Goal: Task Accomplishment & Management: Use online tool/utility

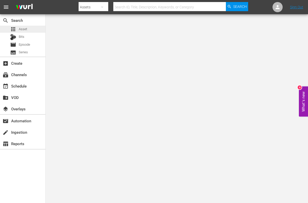
click at [22, 30] on span "Asset" at bounding box center [23, 29] width 8 height 5
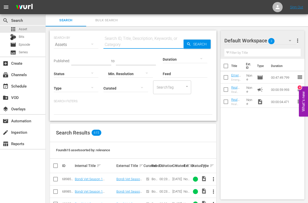
click at [127, 45] on input "text" at bounding box center [144, 45] width 80 height 12
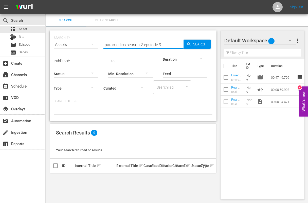
drag, startPoint x: 144, startPoint y: 44, endPoint x: 168, endPoint y: 47, distance: 24.0
click at [168, 47] on div "SEARCH BY Search By Assets Search ID, Title, Description, Keywords, or Category…" at bounding box center [133, 75] width 167 height 90
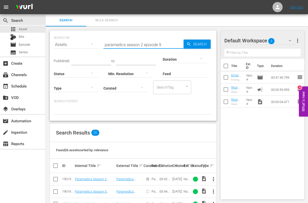
type input "paramedics season 2 episode 9"
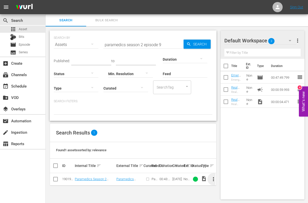
click at [215, 179] on span "more_vert" at bounding box center [214, 179] width 6 height 6
click at [233, 177] on div "Episode" at bounding box center [241, 177] width 35 height 12
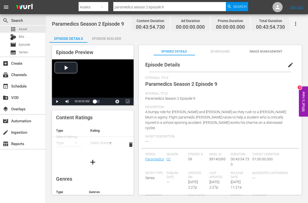
click at [289, 65] on span "edit" at bounding box center [291, 65] width 6 height 6
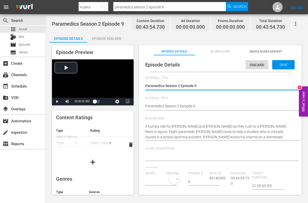
type input "Paramedics"
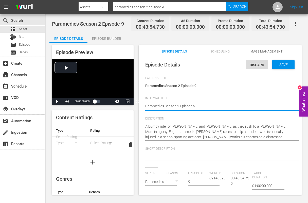
type textarea "Paramedics Season 2 Episode 9"
type textarea "Paramedics Season 2 Episode 9 -"
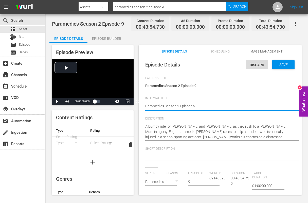
type textarea "Paramedics Season 2 Episode 9 -"
type textarea "Paramedics Season 2 Episode 9 - N"
type textarea "Paramedics Season 2 Episode 9 - Ne"
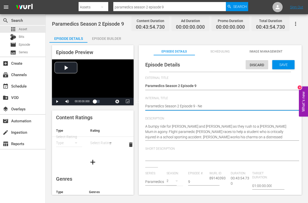
type textarea "Paramedics Season 2 Episode 9 - New"
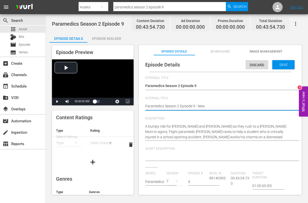
type textarea "Paramedics Season 2 Episode 9 - New"
type textarea "Paramedics Season 2 Episode 9 - Ne"
type textarea "Paramedics Season 2 Episode 9 - N"
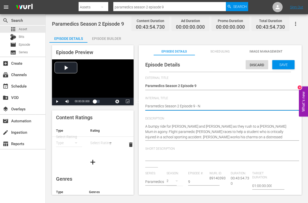
type textarea "Paramedics Season 2 Episode 9 - Ni"
type textarea "Paramedics Season 2 Episode 9 - Nin"
type textarea "Paramedics Season 2 Episode 9 - Nine"
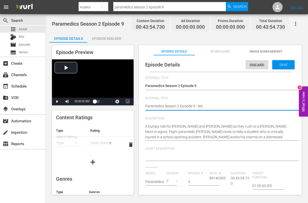
type textarea "Paramedics Season 2 Episode 9 - Nine"
type textarea "Paramedics Season 2 Episode 9 - Nine N"
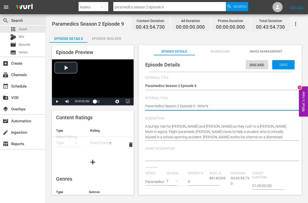
type textarea "Paramedics Season 2 Episode 9 - Nine No"
type textarea "Paramedics Season 2 Episode 9 - Nine Now"
click at [269, 51] on span "Image Management" at bounding box center [266, 51] width 41 height 5
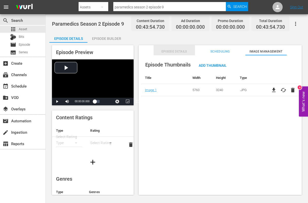
click at [173, 51] on span "Episode Details" at bounding box center [174, 51] width 41 height 5
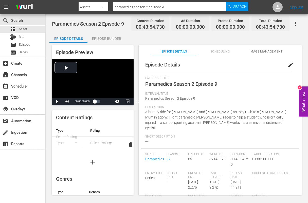
click at [288, 65] on span "edit" at bounding box center [291, 65] width 6 height 6
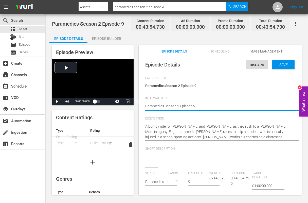
type textarea "Paramedics Season 2 Episode 9"
type textarea "Paramedics Season 2 Episode 9 -"
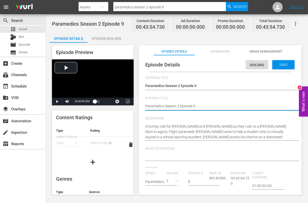
type textarea "Paramedics Season 2 Episode 9 -"
type textarea "Paramedics Season 2 Episode 9 - N"
type textarea "Paramedics Season 2 Episode 9 - Ni"
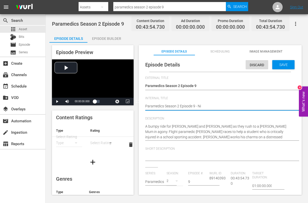
type textarea "Paramedics Season 2 Episode 9 - Nin"
type textarea "Paramedics Season 2 Episode 9 - Ninc"
type textarea "Paramedics Season 2 Episode 9 - Nince"
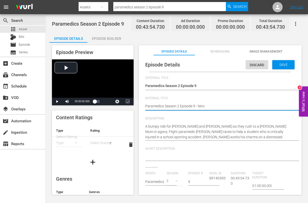
type textarea "Paramedics Season 2 Episode 9 - Nince"
type textarea "Paramedics Season 2 Episode 9 - Nince n"
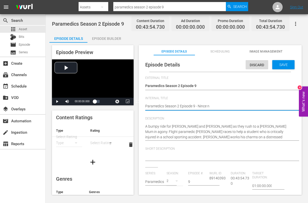
type textarea "Paramedics Season 2 Episode 9 - Nince"
type textarea "Paramedics Season 2 Episode 9 - Ninc"
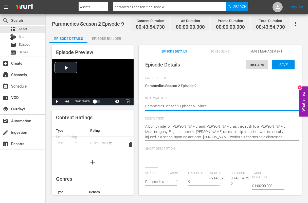
type textarea "Paramedics Season 2 Episode 9 - Ninc"
type textarea "Paramedics Season 2 Episode 9 - Nin"
type textarea "Paramedics Season 2 Episode 9 - Nine"
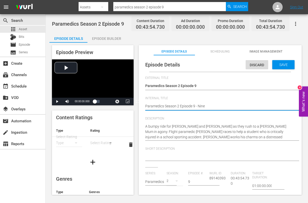
type textarea "Paramedics Season 2 Episode 9 - Nine"
type textarea "Paramedics Season 2 Episode 9 - Nine N"
type textarea "Paramedics Season 2 Episode 9 - Nine No"
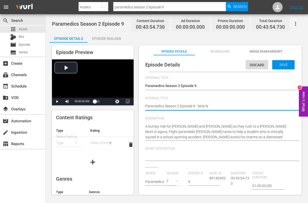
type textarea "Paramedics Season 2 Episode 9 - Nine No"
type textarea "Paramedics Season 2 Episode 9 - Nine Now"
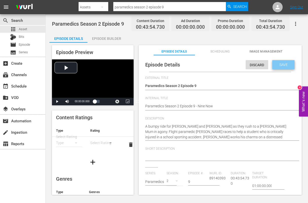
click at [282, 65] on span "Save" at bounding box center [284, 65] width 16 height 4
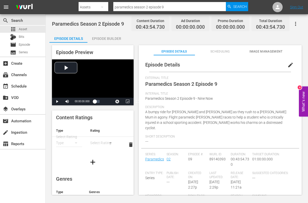
click at [270, 51] on span "Image Management" at bounding box center [266, 51] width 41 height 5
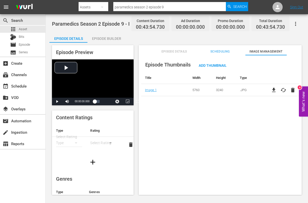
click at [98, 36] on div "Episode Builder" at bounding box center [107, 38] width 38 height 12
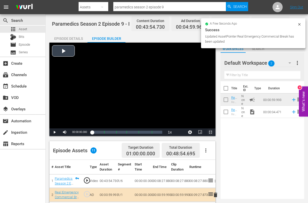
click at [211, 132] on span "Video Player" at bounding box center [211, 132] width 0 height 0
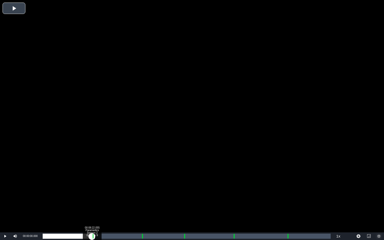
click at [92, 203] on div "Loaded : 0.22% 00:08:22.055 Paramedics Season 2 Episode 9 (1/6) 00:00:00.000" at bounding box center [187, 236] width 288 height 5
click at [98, 203] on div "Loaded : 0.00% 00:09:26.753 Paramedics Season 2 Episode 9 (2/6) 00:00:00.000 [G…" at bounding box center [187, 236] width 288 height 5
click at [93, 203] on div "00:00:02.813" at bounding box center [68, 236] width 50 height 5
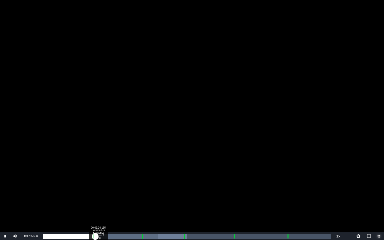
click at [95, 203] on div "00:00:27.818" at bounding box center [69, 236] width 53 height 5
click at [141, 203] on div "00:16:46.698 Paramedics Season 2 Episode 9 (3/6)" at bounding box center [141, 236] width 0 height 5
click at [148, 203] on div "Loaded : 37.38% 00:17:56.572 Paramedics Season 2 Episode 9 (3/6) 00:00:00.000 C…" at bounding box center [187, 236] width 288 height 5
click at [147, 203] on div "00:15:58.086" at bounding box center [96, 236] width 106 height 5
click at [184, 203] on div "Loaded : 36.93% 00:23:56.292 Paramedics Season 2 Episode 9 (4/6) 00:15:55.574 C…" at bounding box center [187, 236] width 288 height 5
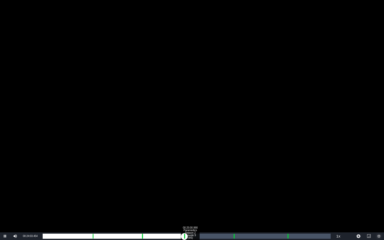
click at [190, 203] on div "00:25:00.990 Paramedics Season 2 Episode 9 (4/6)" at bounding box center [190, 236] width 0 height 5
click at [233, 203] on div "Loaded : 50.60% 00:32:15.760 Paramedics Season 2 Episode 9 (5/6) 00:22:03.478 C…" at bounding box center [187, 236] width 288 height 5
click at [240, 203] on div "Loaded : 19.74% 00:33:35.985 Paramedics Season 2 Episode 9 (5/6) 00:00:00.428 C…" at bounding box center [187, 236] width 288 height 5
click at [239, 203] on div "00:29:45.871" at bounding box center [141, 236] width 196 height 5
click at [287, 203] on div "Loaded : 72.04% 00:41:32.161 Paramedics Season 2 Episode 9 (6/6) 00:30:34.227 C…" at bounding box center [187, 236] width 288 height 5
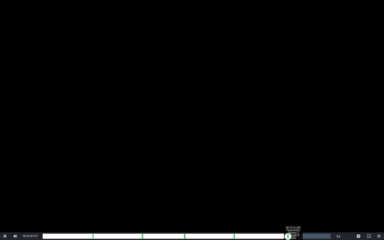
click at [293, 203] on div "00:42:31.683 Paramedics Season 2 Episode 9 (6/6)" at bounding box center [293, 236] width 0 height 5
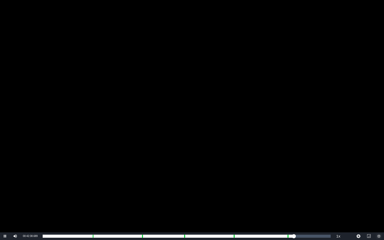
click at [308, 203] on span "Video Player" at bounding box center [379, 236] width 0 height 0
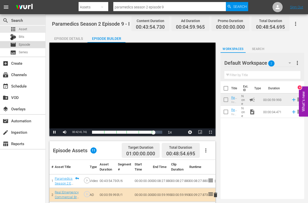
click at [20, 43] on span "Episode" at bounding box center [24, 44] width 11 height 5
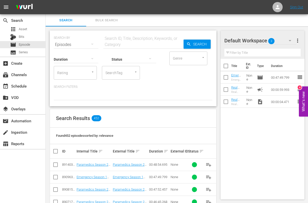
click at [117, 38] on div "Search ID, Title, Description, Keywords, or Category" at bounding box center [144, 42] width 80 height 12
click at [115, 44] on input "text" at bounding box center [144, 45] width 80 height 12
click at [21, 28] on span "Asset" at bounding box center [23, 29] width 8 height 5
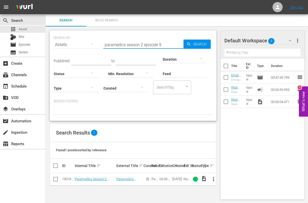
click at [161, 45] on input "paramedics season 2 episode 9" at bounding box center [144, 45] width 80 height 12
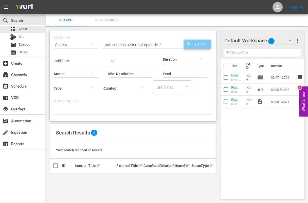
click at [192, 44] on span "Search" at bounding box center [201, 44] width 20 height 9
click at [161, 44] on input "paramedics season 2 episode 7" at bounding box center [144, 45] width 80 height 12
type input "paramedics season 2 episode 10"
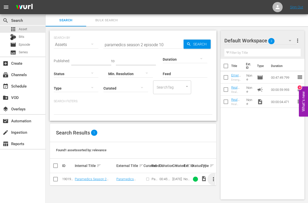
click at [214, 179] on span "more_vert" at bounding box center [214, 179] width 6 height 6
click at [226, 178] on div "Episode" at bounding box center [241, 177] width 35 height 12
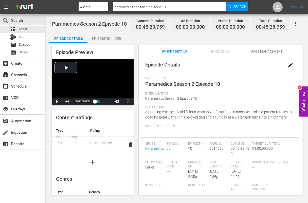
click at [288, 64] on span "edit" at bounding box center [291, 65] width 6 height 6
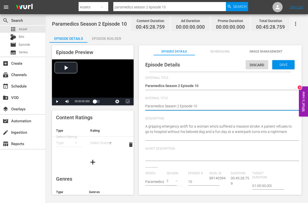
type textarea "Paramedics Season 2 Episode 10"
type textarea "Paramedics Season 2 Episode 10 -"
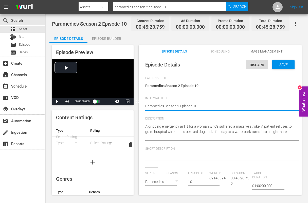
type textarea "Paramedics Season 2 Episode 10 -"
type textarea "Paramedics Season 2 Episode 10 - N"
type textarea "Paramedics Season 2 Episode 10 - Ni"
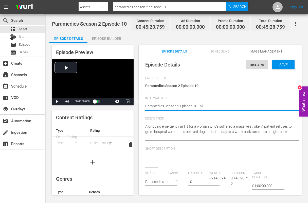
type textarea "Paramedics Season 2 Episode 10 - Nin"
type textarea "Paramedics Season 2 Episode 10 - Nine"
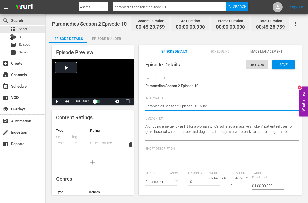
type textarea "Paramedics Season 2 Episode 10 - Nine"
type textarea "Paramedics Season 2 Episode 10 - Nine N"
type textarea "Paramedics Season 2 Episode 10 - Nine No"
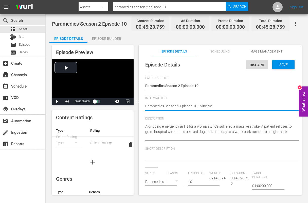
type textarea "Paramedics Season 2 Episode 10 - Nine Now"
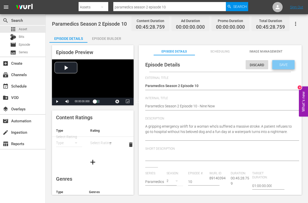
click at [279, 63] on span "Save" at bounding box center [284, 65] width 16 height 4
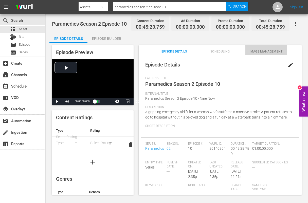
click at [254, 51] on span "Image Management" at bounding box center [266, 51] width 41 height 5
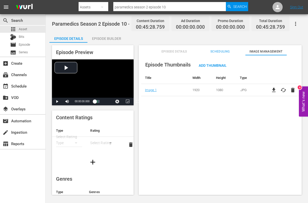
click at [99, 37] on div "Episode Builder" at bounding box center [107, 38] width 38 height 12
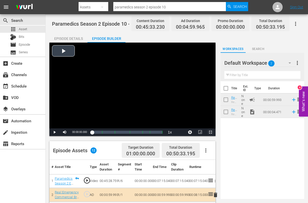
click at [211, 132] on span "Video Player" at bounding box center [211, 132] width 0 height 0
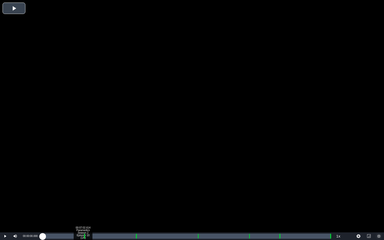
click at [83, 203] on div "Loaded : 0.21% 00:07:02.614 Paramedics Season 2 Episode 10 (1/6) 00:00:00.000 […" at bounding box center [187, 236] width 288 height 5
click at [90, 203] on div "00:08:14.833 Paramedics Season 2 Episode 10 (2/6)" at bounding box center [90, 236] width 0 height 5
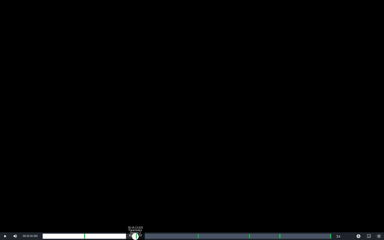
click at [135, 203] on div "Loaded : 16.06% 00:16:13.618 Paramedics Season 2 Episode 10 (3/6) 00:07:16.119 …" at bounding box center [187, 236] width 288 height 5
click at [141, 203] on div "00:17:20.487 Paramedics Season 2 Episode 10 (3/6)" at bounding box center [141, 236] width 0 height 5
click at [197, 203] on div "Loaded : 33.89% 00:27:11.612 Paramedics Season 2 Episode 10 (4/6) 00:15:23.123 …" at bounding box center [187, 236] width 288 height 5
click at [204, 203] on div "00:28:15.807 Paramedics Season 2 Episode 10 (4/6)" at bounding box center [204, 236] width 0 height 5
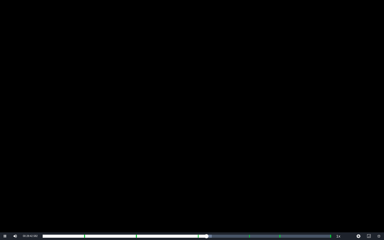
drag, startPoint x: 170, startPoint y: 157, endPoint x: 173, endPoint y: 157, distance: 3.0
click at [170, 157] on div "Video Player" at bounding box center [192, 116] width 384 height 232
click at [5, 203] on span "Video Player" at bounding box center [5, 236] width 0 height 0
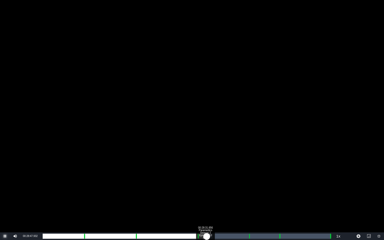
click at [205, 203] on div "00:25:47.994" at bounding box center [125, 236] width 164 height 5
click at [204, 203] on div "00:25:38.478" at bounding box center [124, 236] width 163 height 5
click at [203, 203] on div "00:25:27.325" at bounding box center [124, 236] width 162 height 5
click at [249, 203] on div "00:36:09.242 Paramedics Season 2 Episode 10 (5/6)" at bounding box center [249, 236] width 0 height 5
click at [254, 203] on div "00:37:10.762 Paramedics Season 2 Episode 10 (5/6)" at bounding box center [254, 236] width 0 height 5
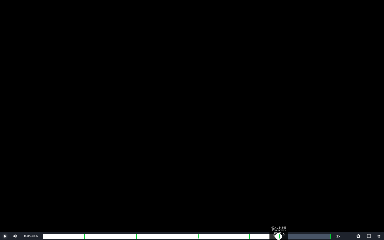
click at [278, 203] on div "Loaded : 73.07% 00:41:24.866 Paramedics Season 2 Episode 10 (6/6) 00:33:13.920 …" at bounding box center [187, 236] width 288 height 5
click at [284, 203] on div "Loaded : 19.74% 00:42:21.036 Paramedics Season 2 Episode 10 (6/6) 00:00:00.890 …" at bounding box center [187, 236] width 288 height 5
click at [284, 203] on div "00:00:48.944" at bounding box center [163, 236] width 241 height 5
click at [308, 203] on div "Loaded : 82.97% 00:50:17.146 00:37:35.001 Cue Point 6: 00:50:28.724" at bounding box center [187, 236] width 288 height 5
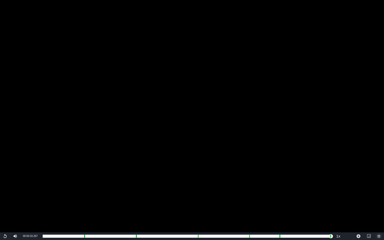
click at [308, 203] on span "Video Player" at bounding box center [379, 236] width 0 height 0
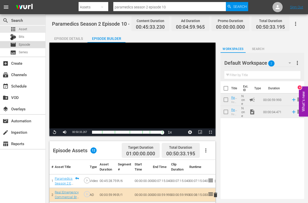
click at [24, 43] on span "Episode" at bounding box center [24, 44] width 11 height 5
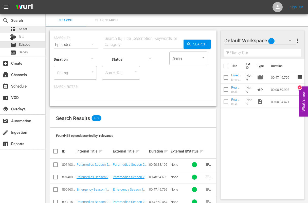
click at [21, 29] on span "Asset" at bounding box center [23, 29] width 8 height 5
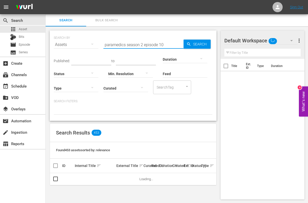
click at [162, 44] on input "paramedics season 2 episode 10" at bounding box center [144, 45] width 80 height 12
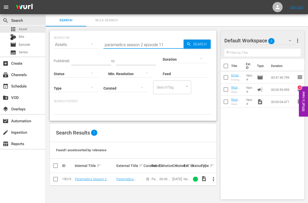
type input "paramedics season 2 episode 11"
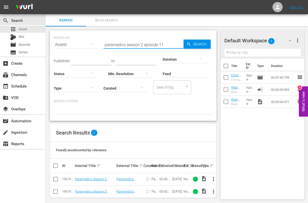
click at [214, 180] on span "more_vert" at bounding box center [214, 179] width 6 height 6
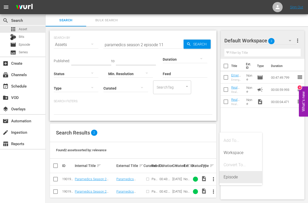
click at [230, 178] on div "Episode" at bounding box center [241, 177] width 35 height 12
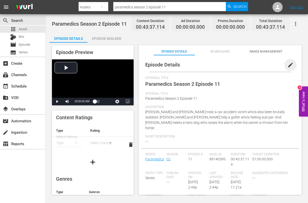
click at [289, 64] on span "edit" at bounding box center [291, 65] width 6 height 6
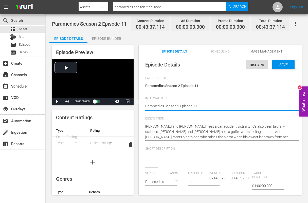
type textarea "Paramedics Season 2 Episode 11"
type textarea "Paramedics Season 2 Episode 11 -"
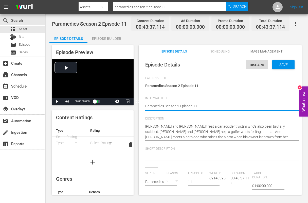
type textarea "Paramedics Season 2 Episode 11 -"
type textarea "Paramedics Season 2 Episode 11 - N"
type textarea "Paramedics Season 2 Episode 11 - Ni"
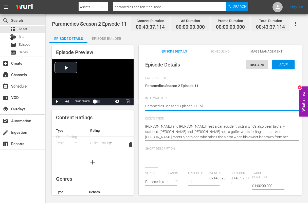
type textarea "Paramedics Season 2 Episode 11 - Nin"
type textarea "Paramedics Season 2 Episode 11 - Nine"
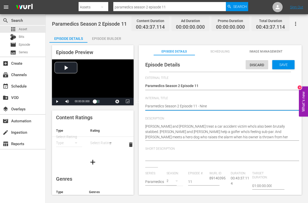
type textarea "Paramedics Season 2 Episode 11 - Nine"
type textarea "Paramedics Season 2 Episode 11 - Nine N"
type textarea "Paramedics Season 2 Episode 11 - Nine No"
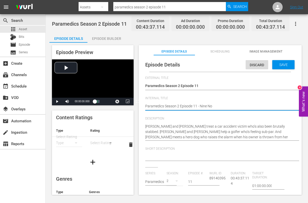
type textarea "Paramedics Season 2 Episode 11 - Nine Now"
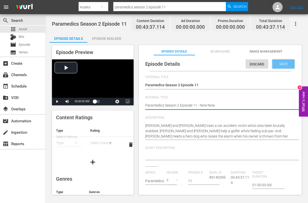
type textarea "Paramedics Season 2 Episode 11 - Nine Now"
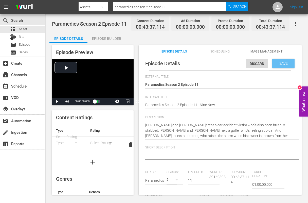
click at [276, 64] on span "Save" at bounding box center [284, 63] width 16 height 4
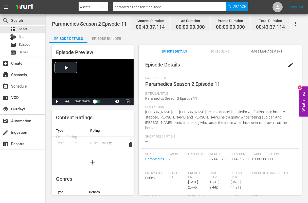
scroll to position [0, 0]
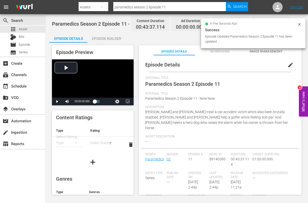
click at [264, 51] on span "Image Management" at bounding box center [266, 51] width 41 height 5
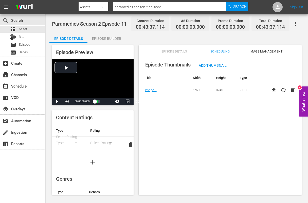
click at [104, 38] on div "Episode Builder" at bounding box center [107, 38] width 38 height 12
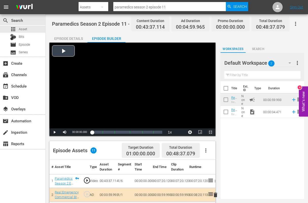
click at [211, 132] on span "Video Player" at bounding box center [211, 132] width 0 height 0
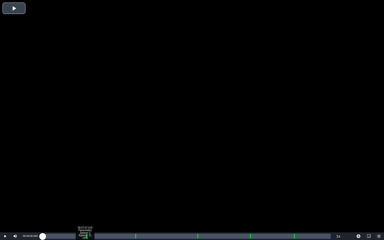
click at [85, 203] on div "Loaded : 0.22% 00:07:07.015 Paramedics Season 2 Episode 11 (1/6) 00:00:00.000" at bounding box center [187, 236] width 288 height 5
click at [98, 203] on div "Loaded : 0.00% 00:09:20.778 Paramedics Season 2 Episode 11 (2/6) 00:00:00.000 C…" at bounding box center [187, 236] width 288 height 5
click at [93, 203] on div "00:08:26.758 Paramedics Season 2 Episode 11 (2/6)" at bounding box center [93, 236] width 0 height 5
click at [92, 203] on div "00:07:28.750" at bounding box center [68, 236] width 50 height 5
click at [92, 203] on div "00:07:28.877" at bounding box center [68, 236] width 50 height 5
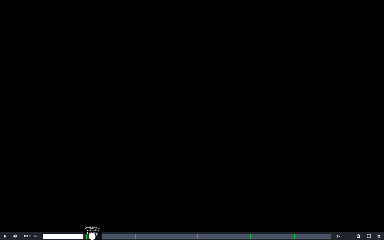
click at [92, 203] on div "00:07:24.856" at bounding box center [67, 236] width 49 height 5
click at [92, 203] on div "00:07:22.676" at bounding box center [67, 236] width 49 height 5
click at [135, 203] on div "Loaded : 18.13% 00:15:33.773 Paramedics Season 2 Episode 11 (3/6) 00:07:21.944 …" at bounding box center [187, 236] width 288 height 5
click at [136, 203] on div "00:00:07.071" at bounding box center [89, 236] width 93 height 5
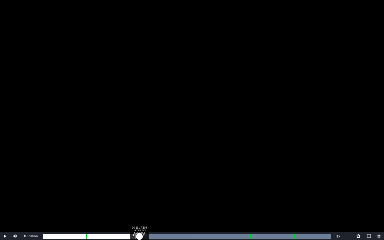
click at [139, 203] on div "00:00:38.519" at bounding box center [91, 236] width 97 height 5
click at [140, 203] on div "00:00:45.231" at bounding box center [91, 236] width 97 height 5
click at [140, 203] on div "00:00:53.531" at bounding box center [92, 236] width 98 height 5
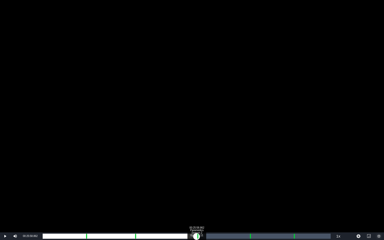
click at [196, 203] on div "Loaded : 34.65% 00:25:58.862 Paramedics Season 2 Episode 11 (4/6) 00:14:41.451 …" at bounding box center [187, 236] width 288 height 5
click at [203, 203] on div "00:27:05.744 Paramedics Season 2 Episode 11 (4/6)" at bounding box center [203, 236] width 0 height 5
click at [249, 203] on div "Loaded : 56.68% 00:34:53.917 Paramedics Season 2 Episode 11 (5/6) 00:24:11.068 …" at bounding box center [187, 236] width 288 height 5
click at [253, 203] on div "Loaded : 73.20% 00:35:35.075 Paramedics Season 2 Episode 11 (5/6) 00:31:54.847 …" at bounding box center [187, 236] width 288 height 5
click at [250, 203] on div "Progress Bar" at bounding box center [250, 236] width 1 height 7
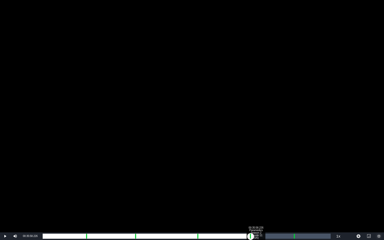
click at [256, 203] on div "00:35:58.226 Paramedics Season 2 Episode 11 (5/6)" at bounding box center [256, 236] width 0 height 5
click at [294, 203] on div "Progress Bar" at bounding box center [293, 236] width 1 height 7
click at [294, 203] on div "00:00:06.810" at bounding box center [169, 236] width 252 height 5
click at [296, 203] on div "00:00:22.679" at bounding box center [169, 236] width 253 height 5
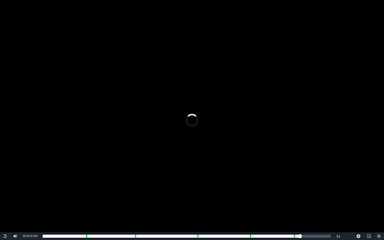
click at [308, 203] on span "Video Player" at bounding box center [379, 236] width 0 height 0
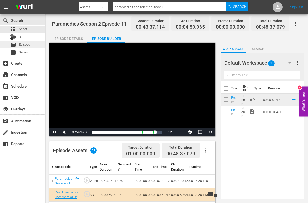
click at [21, 45] on span "Episode" at bounding box center [24, 44] width 11 height 5
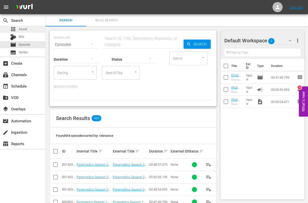
click at [19, 28] on span "Asset" at bounding box center [23, 29] width 8 height 5
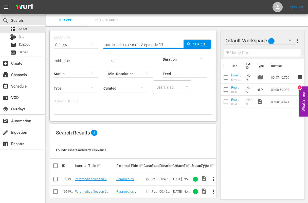
drag, startPoint x: 159, startPoint y: 45, endPoint x: 164, endPoint y: 44, distance: 5.3
click at [164, 44] on input "paramedics season 2 episode 11" at bounding box center [144, 45] width 80 height 12
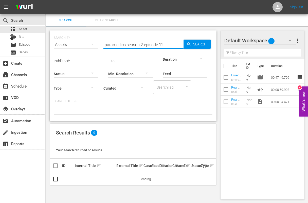
type input "paramedics season 2 episode 12"
click at [212, 179] on span "more_vert" at bounding box center [214, 179] width 6 height 6
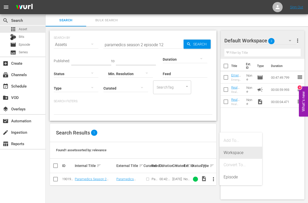
click at [229, 151] on div "Workspace" at bounding box center [241, 153] width 35 height 12
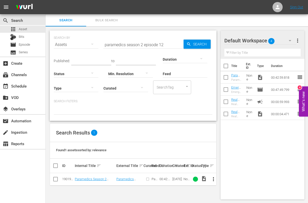
click at [299, 89] on div "4" at bounding box center [300, 88] width 4 height 4
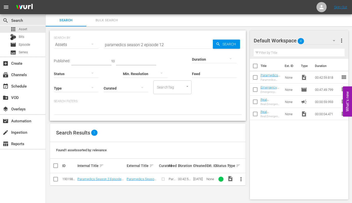
click at [308, 105] on button "What's new 0" at bounding box center [347, 102] width 9 height 30
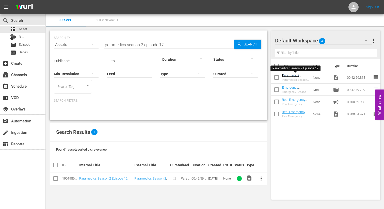
click at [287, 74] on link "Paramedics Season 2 Episode 12" at bounding box center [295, 78] width 26 height 11
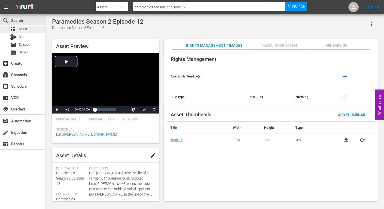
click at [21, 28] on span "Asset" at bounding box center [23, 29] width 8 height 5
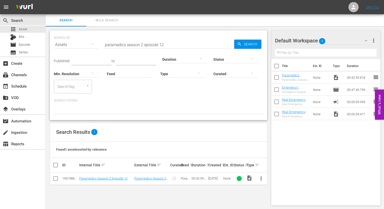
click at [308, 77] on span "reorder" at bounding box center [376, 77] width 6 height 6
click at [308, 41] on span "more_vert" at bounding box center [373, 41] width 6 height 6
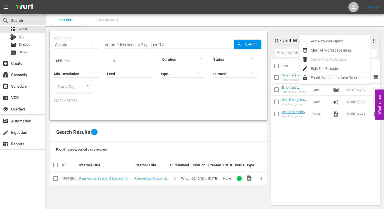
click at [308, 31] on div "Default Workspace 4 Default more_vert" at bounding box center [326, 38] width 102 height 16
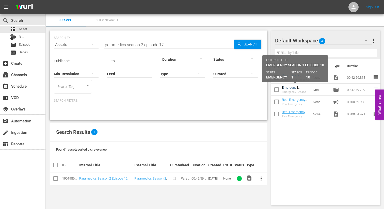
click at [289, 89] on link "Emergency Season 1 Episode 10 - Nine Now" at bounding box center [295, 91] width 26 height 11
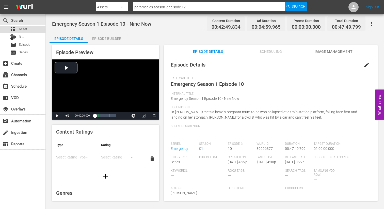
click at [22, 29] on span "Asset" at bounding box center [23, 29] width 8 height 5
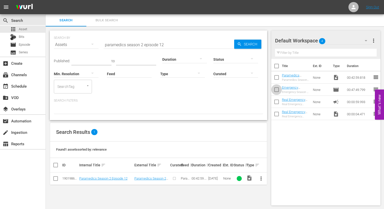
click at [277, 89] on input "checkbox" at bounding box center [276, 90] width 11 height 11
checkbox input "true"
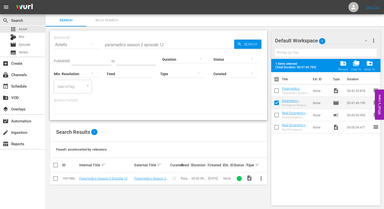
click at [276, 90] on input "checkbox" at bounding box center [276, 91] width 11 height 11
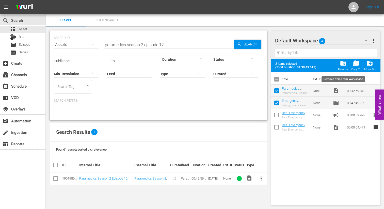
click at [308, 62] on span "folder_delete" at bounding box center [343, 63] width 7 height 7
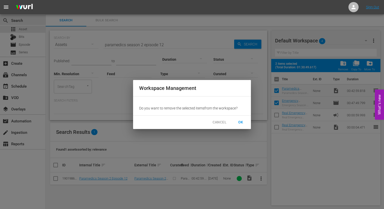
click at [241, 120] on span "OK" at bounding box center [241, 122] width 8 height 6
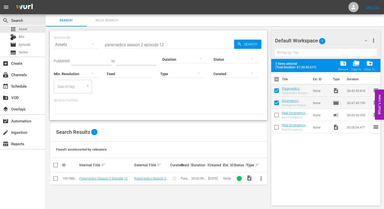
checkbox input "false"
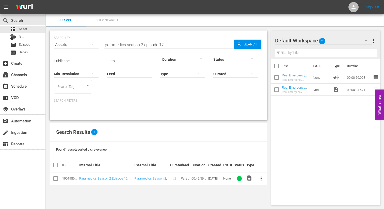
click at [260, 179] on span "more_vert" at bounding box center [261, 178] width 6 height 6
click at [280, 177] on div "Episode" at bounding box center [288, 176] width 35 height 12
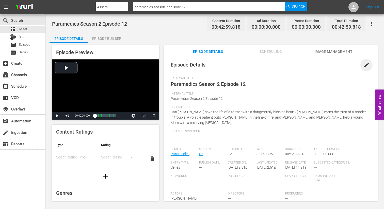
drag, startPoint x: 364, startPoint y: 66, endPoint x: 336, endPoint y: 75, distance: 29.8
click at [308, 66] on span "edit" at bounding box center [366, 65] width 6 height 6
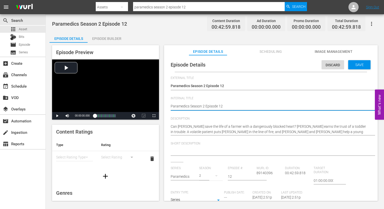
type textarea "Paramedics Season 2 Episode 12"
type textarea "Paramedics Season 2 Episode 12 -"
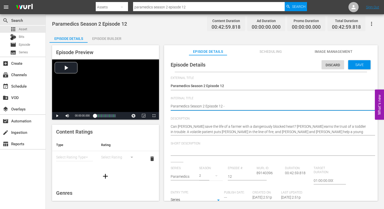
type textarea "Paramedics Season 2 Episode 12 -"
type textarea "Paramedics Season 2 Episode 12 - N"
type textarea "Paramedics Season 2 Episode 12 - Ni"
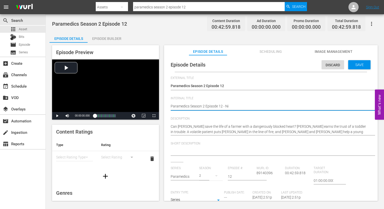
type textarea "Paramedics Season 2 Episode 12 - Nin"
type textarea "Paramedics Season 2 Episode 12 - Nine"
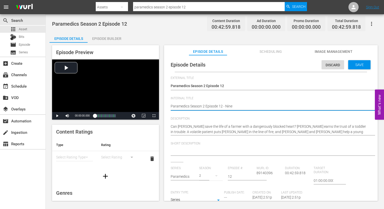
type textarea "Paramedics Season 2 Episode 12 - Nine"
type textarea "Paramedics Season 2 Episode 12 - Nine N"
type textarea "Paramedics Season 2 Episode 12 - Nine No"
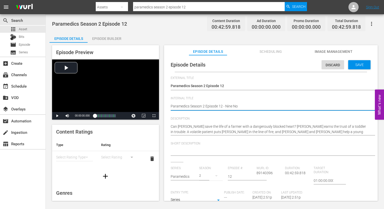
type textarea "Paramedics Season 2 Episode 12 - Nine Now"
click at [308, 64] on span "Save" at bounding box center [359, 65] width 16 height 4
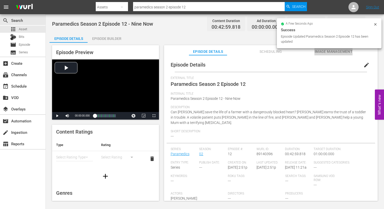
drag, startPoint x: 325, startPoint y: 52, endPoint x: 324, endPoint y: 55, distance: 3.5
click at [308, 52] on span "Image Management" at bounding box center [333, 51] width 38 height 6
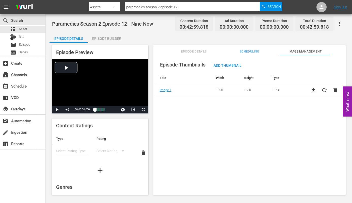
click at [108, 37] on div "Episode Builder" at bounding box center [107, 38] width 38 height 12
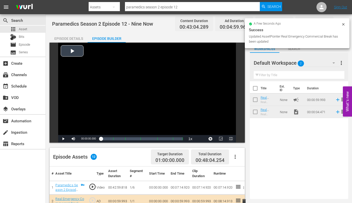
click at [231, 139] on span "Video Player" at bounding box center [231, 139] width 0 height 0
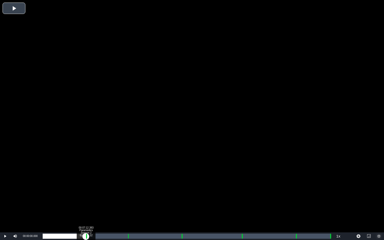
click at [86, 203] on div "Loaded : 0.22% 00:07:12.383 Paramedics Season 2 Episode 12 (1/6) 00:00:00.000 […" at bounding box center [187, 236] width 288 height 5
click at [85, 203] on div "00:00:03.059" at bounding box center [65, 236] width 44 height 5
click at [92, 203] on div "00:08:13.426 Paramedics Season 2 Episode 12 (2/6)" at bounding box center [92, 236] width 0 height 5
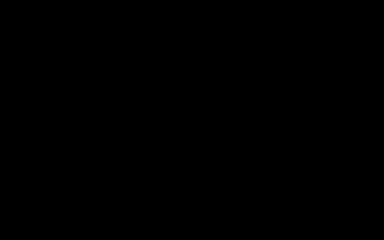
click at [127, 203] on div "Loaded : 17.46% 00:14:01.876 Paramedics Season 2 Episode 12 (3/6) 00:07:15.639 …" at bounding box center [187, 236] width 288 height 5
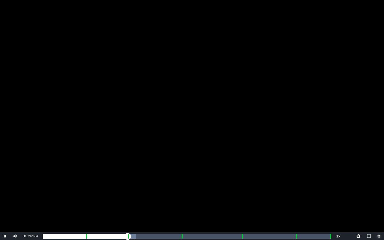
click at [133, 203] on div "Loaded : 32.36% 00:15:08.005 Paramedics Season 2 Episode 12 (3/6) 00:00:00.000 …" at bounding box center [187, 236] width 288 height 5
click at [133, 203] on div "Loaded : 19.74% 00:15:08.005 Paramedics Season 2 Episode 12 (3/6) 00:00:01.690 …" at bounding box center [187, 236] width 288 height 5
click at [180, 203] on div "00:23:01.084 Paramedics Season 2 Episode 12 (4/6)" at bounding box center [180, 236] width 0 height 5
click at [187, 203] on div "Loaded : 49.12% 00:24:07.213 Paramedics Season 2 Episode 12 (4/6) 00:21:02.523 …" at bounding box center [187, 236] width 288 height 5
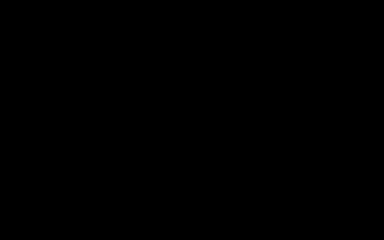
click at [181, 203] on div "00:21:11.808" at bounding box center [115, 236] width 145 height 5
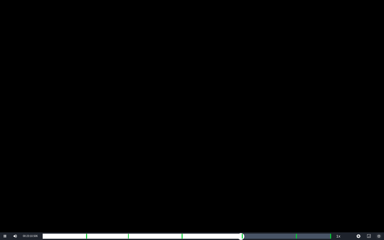
click at [241, 203] on div "Loaded : 49.59% 00:33:06.421 Paramedics Season 2 Episode 12 (5/6) 00:00:00.000 …" at bounding box center [187, 236] width 288 height 5
click at [247, 203] on div "Loaded : 71.46% 00:34:12.551 Paramedics Season 2 Episode 12 (5/6) 00:00:00.000 …" at bounding box center [187, 236] width 288 height 5
click at [247, 203] on div "00:34:10.007 Paramedics Season 2 Episode 12 (5/6)" at bounding box center [247, 236] width 0 height 5
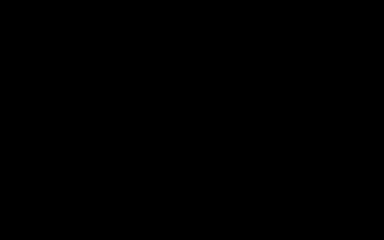
click at [294, 203] on div "Loaded : 70.54% 00:42:03.086 Paramedics Season 2 Episode 12 (6/6) 00:30:14.353 …" at bounding box center [187, 236] width 288 height 5
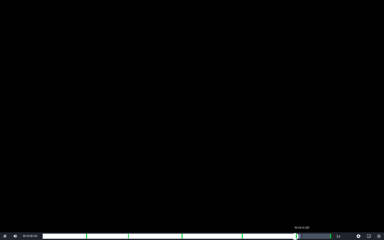
click at [302, 203] on div "Loaded : 89.40% 00:43:14.302 00:38:08.518 Cue Point 5: 00:42:15.132" at bounding box center [187, 236] width 288 height 5
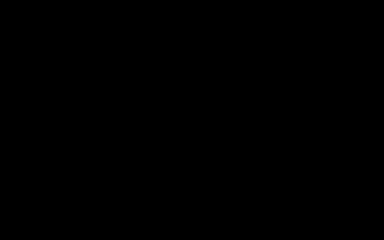
click at [295, 203] on div "00:38:16.180" at bounding box center [172, 236] width 259 height 5
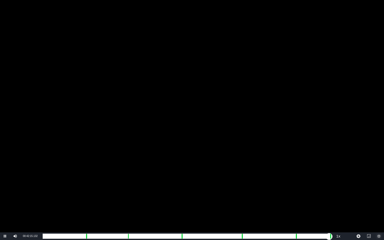
click at [308, 203] on div "Loaded : 89.17% 00:47:48.993 00:00:00.000 [GEOGRAPHIC_DATA] 5: 00:42:15.132" at bounding box center [187, 236] width 288 height 5
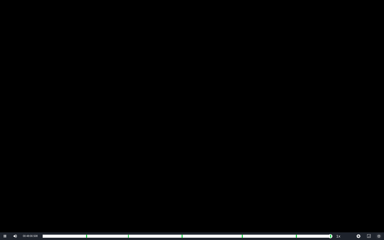
click at [308, 203] on span "Video Player" at bounding box center [379, 236] width 0 height 0
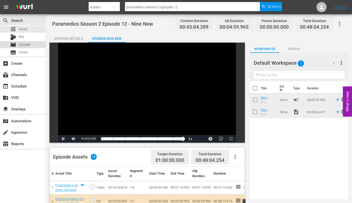
click at [26, 44] on span "Episode" at bounding box center [24, 44] width 11 height 5
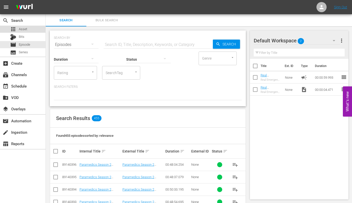
click at [22, 29] on span "Asset" at bounding box center [23, 29] width 8 height 5
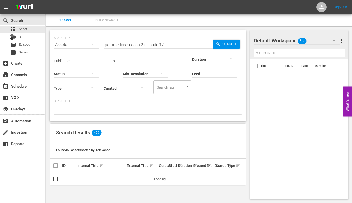
drag, startPoint x: 160, startPoint y: 44, endPoint x: 167, endPoint y: 44, distance: 6.6
click at [167, 44] on input "paramedics season 2 episode 12" at bounding box center [158, 45] width 109 height 12
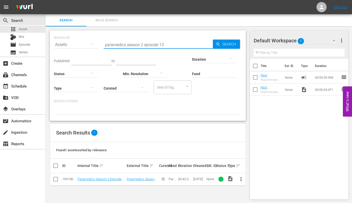
type input "paramedics season 2 episode 13"
click at [240, 178] on span "more_vert" at bounding box center [241, 179] width 6 height 6
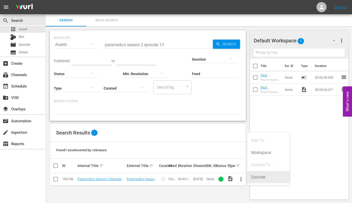
click at [255, 177] on div "Episode" at bounding box center [268, 177] width 35 height 12
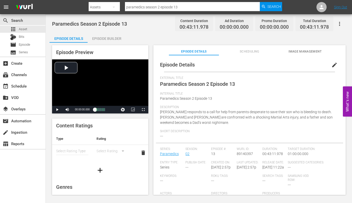
click at [308, 64] on span "edit" at bounding box center [334, 65] width 6 height 6
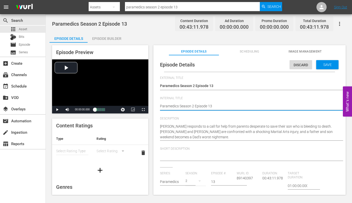
type textarea "Paramedics Season 2 Episode 13"
type textarea "Paramedics Season 2 Episode 13 -"
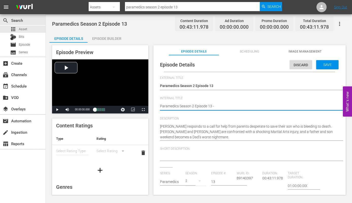
type textarea "Paramedics Season 2 Episode 13 -"
type textarea "Paramedics Season 2 Episode 13 - N"
type textarea "Paramedics Season 2 Episode 13 - Ni"
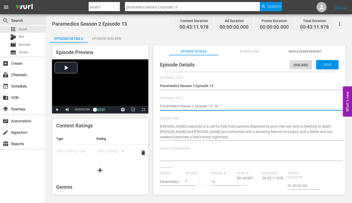
type textarea "Paramedics Season 2 Episode 13 - Nin"
type textarea "Paramedics Season 2 Episode 13 - Nine"
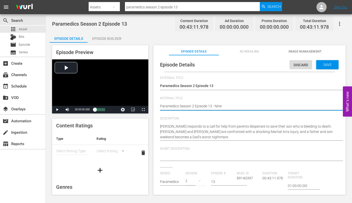
type textarea "Paramedics Season 2 Episode 13 - Nine"
type textarea "Paramedics Season 2 Episode 13 - Nine N"
type textarea "Paramedics Season 2 Episode 13 - Nine No"
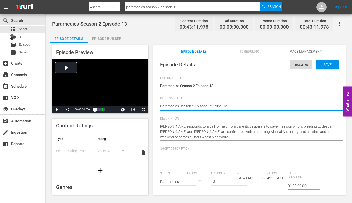
type textarea "Paramedics Season 2 Episode 13 - Nine Now"
click at [308, 67] on div "Save" at bounding box center [327, 64] width 22 height 9
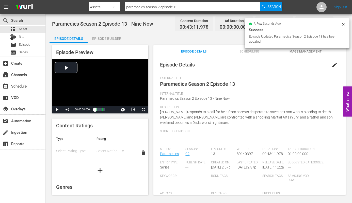
drag, startPoint x: 301, startPoint y: 52, endPoint x: 298, endPoint y: 54, distance: 4.0
click at [301, 52] on span "Image Management" at bounding box center [305, 51] width 50 height 5
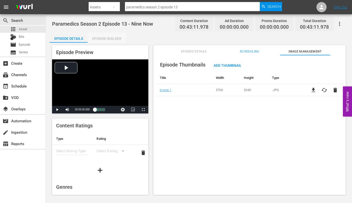
drag, startPoint x: 112, startPoint y: 39, endPoint x: 121, endPoint y: 47, distance: 12.1
click at [112, 39] on div "Episode Builder" at bounding box center [107, 38] width 38 height 12
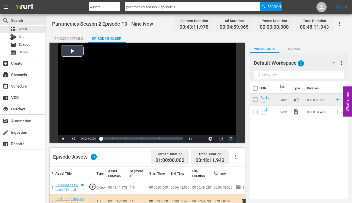
click at [231, 139] on span "Video Player" at bounding box center [231, 139] width 0 height 0
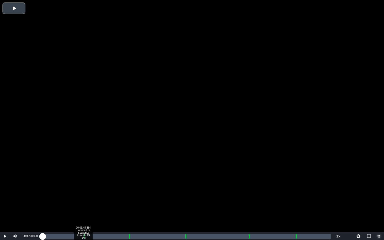
click at [83, 203] on div "Loaded : 0.22% 00:06:45.484 Paramedics Season 2 Episode 13 (1/6) 00:00:00.000 […" at bounding box center [187, 236] width 288 height 5
click at [89, 203] on div "Loaded : 9.92% 00:07:44.139 Paramedics Season 2 Episode 13 (2/6) 00:00:00.617 C…" at bounding box center [187, 236] width 288 height 5
click at [128, 203] on div "Loaded : 15.98% 00:14:14.321 Paramedics Season 2 Episode 13 (3/6) 00:06:49.413 …" at bounding box center [187, 236] width 288 height 5
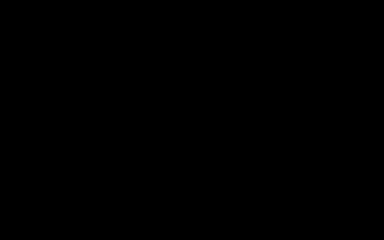
click at [135, 203] on div "Loaded : 9.92% 00:15:23.177 Paramedics Season 2 Episode 13 (3/6) 00:00:00.567 C…" at bounding box center [187, 236] width 288 height 5
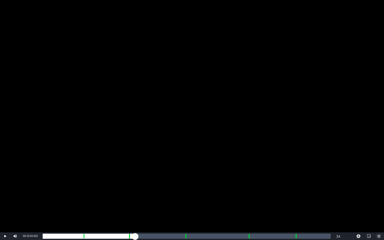
click at [184, 203] on div "Loaded : 31.28% 00:23:43.019 Paramedics Season 2 Episode 13 (4/6) 00:13:26.968 …" at bounding box center [187, 236] width 288 height 5
click at [191, 203] on div "Loaded : 9.92% 00:24:51.875 Paramedics Season 2 Episode 13 (4/6) 00:00:00.419 […" at bounding box center [187, 236] width 288 height 5
click at [248, 203] on div "Loaded : 50.74% 00:34:20.573 Paramedics Season 2 Episode 13 (5/6) 00:21:52.905 …" at bounding box center [187, 236] width 288 height 5
click at [249, 203] on div "Progress Bar" at bounding box center [248, 236] width 1 height 7
click at [254, 203] on div "00:35:24.328 Paramedics Season 2 Episode 13 (5/6)" at bounding box center [254, 236] width 0 height 5
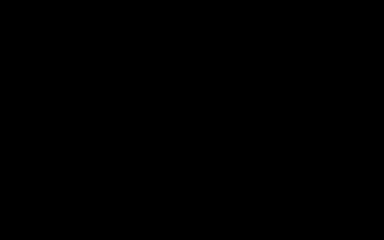
click at [295, 203] on div "Loaded : 72.99% 00:42:14.913 Paramedics Season 2 Episode 13 (6/6) 00:31:28.389 …" at bounding box center [187, 236] width 288 height 5
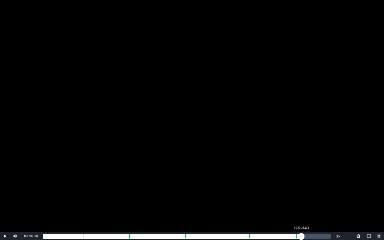
click at [301, 203] on div "Loaded : 19.74% 00:43:16.118 00:00:01.163 Cue Point 5: 00:42:20.732" at bounding box center [187, 236] width 288 height 5
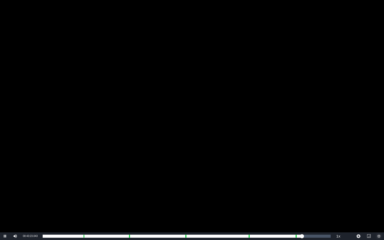
click at [308, 203] on span "Video Player" at bounding box center [379, 236] width 0 height 0
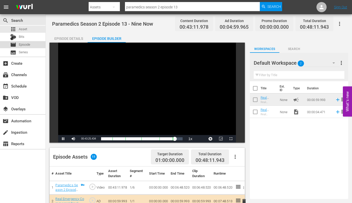
click at [23, 45] on span "Episode" at bounding box center [24, 44] width 11 height 5
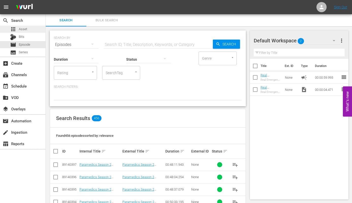
click at [20, 28] on span "Asset" at bounding box center [23, 29] width 8 height 5
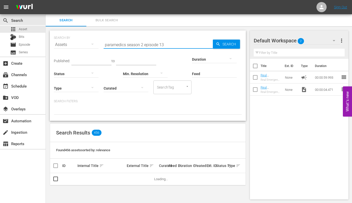
drag, startPoint x: 161, startPoint y: 44, endPoint x: 165, endPoint y: 44, distance: 3.6
click at [165, 44] on input "paramedics season 2 episode 13" at bounding box center [158, 45] width 109 height 12
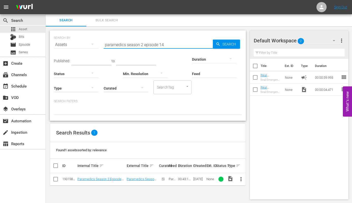
type input "paramedics season 2 episode 14"
click at [241, 179] on span "more_vert" at bounding box center [241, 179] width 6 height 6
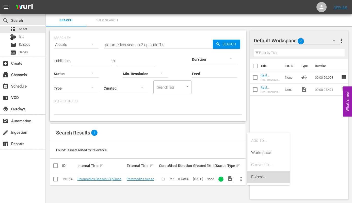
click at [255, 177] on div "Episode" at bounding box center [268, 177] width 35 height 12
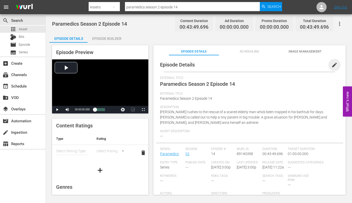
click at [308, 63] on span "edit" at bounding box center [334, 65] width 6 height 6
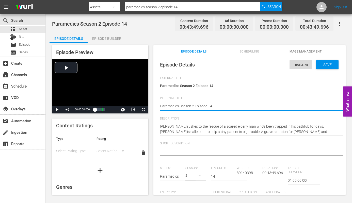
type textarea "Paramedics Season 2 Episode 14"
type textarea "Paramedics Season 2 Episode 14 -"
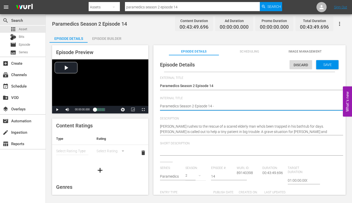
type textarea "Paramedics Season 2 Episode 14 -"
type textarea "Paramedics Season 2 Episode 14 - N"
type textarea "Paramedics Season 2 Episode 14 - Ni"
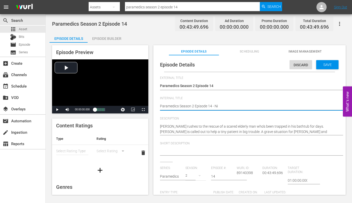
type textarea "Paramedics Season 2 Episode 14 - Nin"
type textarea "Paramedics Season 2 Episode 14 - Nine"
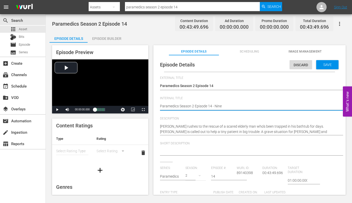
type textarea "Paramedics Season 2 Episode 14 - Nine"
type textarea "Paramedics Season 2 Episode 14 - Nine N"
type textarea "Paramedics Season 2 Episode 14 - Nine No"
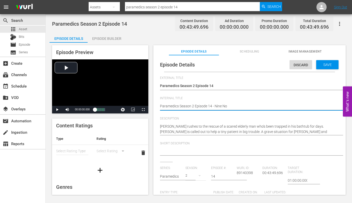
type textarea "Paramedics Season 2 Episode 14 - Nine Now"
click at [308, 66] on span "Save" at bounding box center [327, 65] width 16 height 4
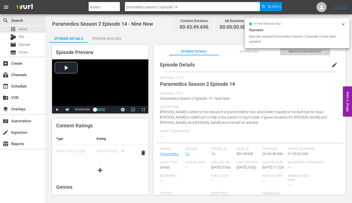
click at [301, 51] on span "Image Management" at bounding box center [305, 51] width 50 height 5
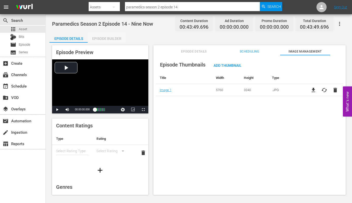
click at [113, 38] on div "Episode Builder" at bounding box center [107, 38] width 38 height 12
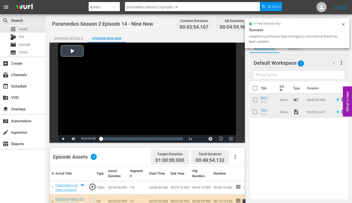
click at [231, 139] on span "Video Player" at bounding box center [231, 139] width 0 height 0
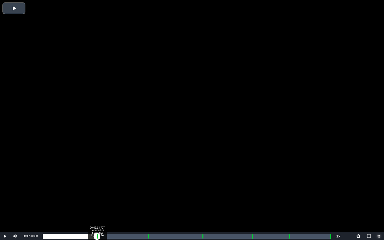
click at [97, 203] on div "Loaded : 0.22% 00:09:13.707 Paramedics Season 2 Episode 14 (1/6) 00:00:00.000 C…" at bounding box center [187, 236] width 288 height 5
click at [103, 203] on div "00:10:15.805 Paramedics Season 2 Episode 14 (2/6)" at bounding box center [103, 236] width 0 height 5
click at [147, 203] on div "Loaded : 21.24% 00:17:48.603 Paramedics Season 2 Episode 14 (3/6) 00:09:17.339 …" at bounding box center [187, 236] width 288 height 5
click at [154, 203] on div "Loaded : 38.60% 00:18:53.289 Paramedics Season 2 Episode 14 (3/6) 00:16:53.921 …" at bounding box center [187, 236] width 288 height 5
click at [147, 203] on div "00:16:54.976" at bounding box center [95, 236] width 105 height 5
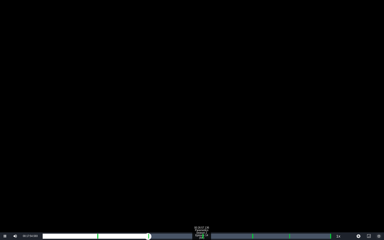
click at [201, 203] on div "00:26:57.136 Paramedics Season 2 Episode 14 (4/6)" at bounding box center [201, 236] width 0 height 5
click at [202, 203] on div "00:00:02.837" at bounding box center [123, 236] width 160 height 5
click at [194, 203] on div "Loaded : 0.00% 00:25:42.101 Paramedics Season 2 Episode 14 (4/6) 00:00:00.000 C…" at bounding box center [187, 236] width 288 height 5
click at [200, 203] on div "Loaded : 56.63% 00:26:39.024 Paramedics Season 2 Episode 14 (4/6) 00:23:54.553 …" at bounding box center [187, 236] width 288 height 5
click at [201, 203] on div "00:24:39.961" at bounding box center [122, 236] width 158 height 5
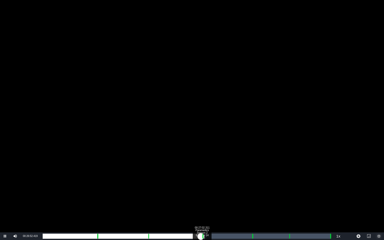
click at [201, 203] on div "00:24:52.428" at bounding box center [122, 236] width 158 height 5
click at [202, 203] on div "00:25:04.816" at bounding box center [122, 236] width 159 height 5
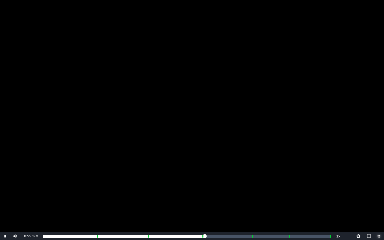
click at [308, 203] on span "Video Player" at bounding box center [379, 236] width 0 height 0
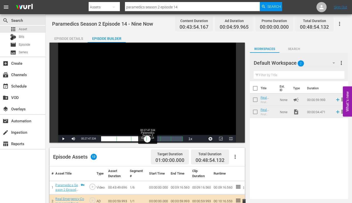
click at [147, 139] on div "00:00:23.106" at bounding box center [124, 138] width 46 height 5
click at [148, 139] on div "00:00:41.783" at bounding box center [124, 138] width 47 height 5
click at [148, 139] on div "00:25:25.155" at bounding box center [124, 138] width 47 height 5
click at [149, 139] on div "00:25:52.534" at bounding box center [125, 138] width 48 height 5
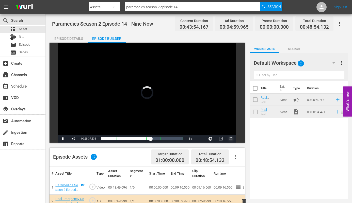
click at [231, 139] on span "Video Player" at bounding box center [231, 139] width 0 height 0
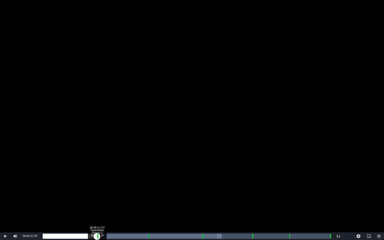
click at [97, 203] on div "Loaded : 62.12% 00:09:13.707 Paramedics Season 2 Episode 14 (1/6) 00:26:42.664 …" at bounding box center [187, 236] width 288 height 5
click at [147, 203] on div "00:17:46.016 Paramedics Season 2 Episode 14 (3/6)" at bounding box center [147, 236] width 0 height 5
click at [198, 203] on div "Loaded : 39.74% 00:26:28.674 Paramedics Season 2 Episode 14 (4/6) 00:00:00.000 …" at bounding box center [187, 236] width 288 height 5
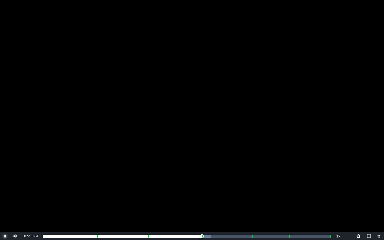
click at [5, 203] on span "Video Player" at bounding box center [5, 236] width 0 height 0
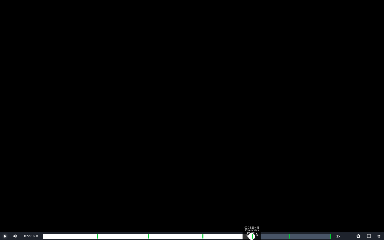
click at [252, 203] on div "Loaded : 58.46% 00:35:29.445 Paramedics Season 2 Episode 14 (5/6) 00:25:01.664 …" at bounding box center [187, 236] width 288 height 5
click at [288, 203] on div "00:41:44.620 Paramedics Season 2 Episode 14 (6/6)" at bounding box center [288, 236] width 0 height 5
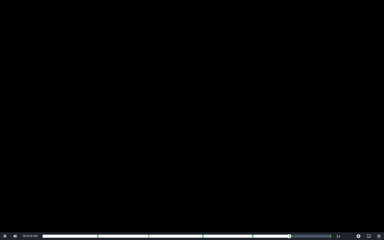
click at [308, 203] on span "Video Player" at bounding box center [379, 236] width 0 height 0
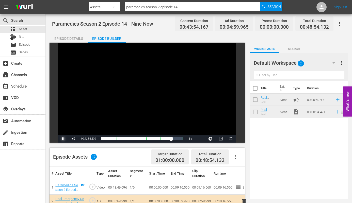
click at [63, 139] on span "Video Player" at bounding box center [63, 139] width 0 height 0
click at [145, 138] on div "Loaded : 59.67% 00:26:34.636 Paramedics Season 2 Episode 14 (4/6) 00:00:02.609 …" at bounding box center [142, 138] width 82 height 5
click at [145, 138] on div "00:24:36.851" at bounding box center [123, 138] width 44 height 5
click at [63, 139] on span "Video Player" at bounding box center [63, 139] width 0 height 0
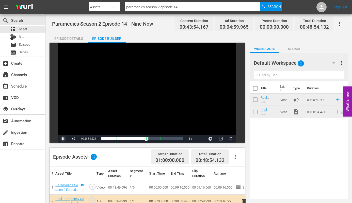
click at [63, 139] on span "Video Player" at bounding box center [63, 139] width 0 height 0
click at [24, 45] on span "Episode" at bounding box center [24, 44] width 11 height 5
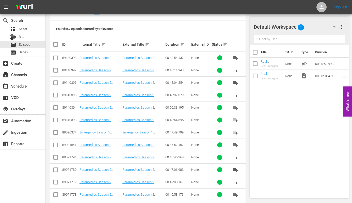
scroll to position [103, 0]
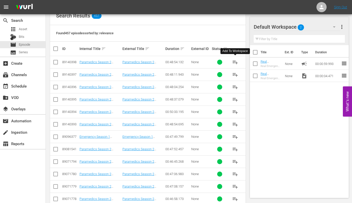
click at [236, 61] on span "playlist_add" at bounding box center [235, 62] width 6 height 6
click at [255, 62] on input "checkbox" at bounding box center [255, 64] width 11 height 11
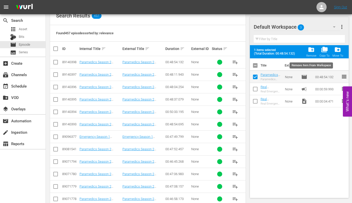
click at [308, 49] on span "folder_delete" at bounding box center [311, 49] width 7 height 7
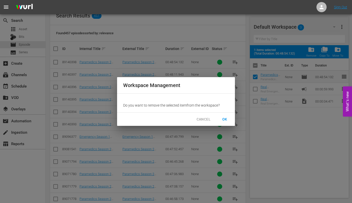
click at [224, 118] on span "OK" at bounding box center [225, 119] width 8 height 6
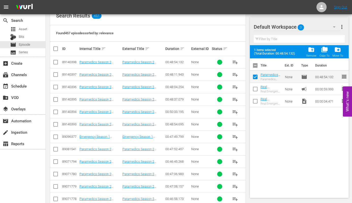
checkbox input "false"
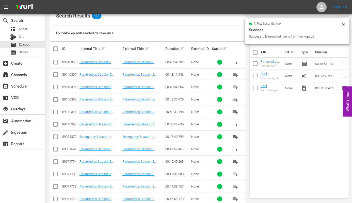
click at [55, 62] on input "checkbox" at bounding box center [56, 63] width 6 height 6
checkbox input "true"
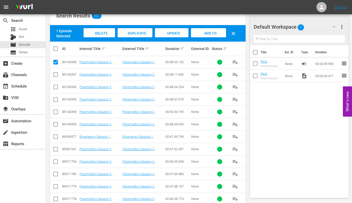
click at [102, 30] on div "Delete Episodes" at bounding box center [99, 37] width 31 height 19
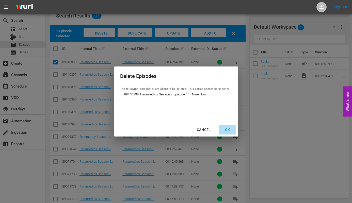
click at [226, 130] on div "OK" at bounding box center [227, 130] width 13 height 6
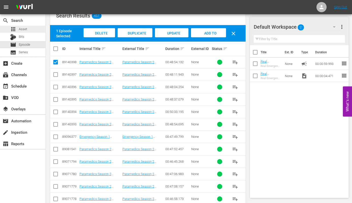
click at [22, 28] on span "Asset" at bounding box center [23, 29] width 8 height 5
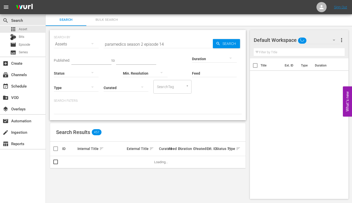
scroll to position [1, 0]
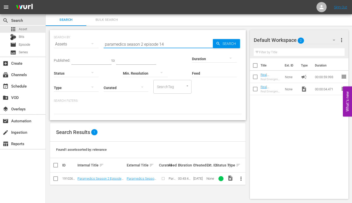
click at [163, 44] on input "paramedics season 2 episode 14" at bounding box center [158, 44] width 109 height 12
type input "paramedics season 2 episode 15"
click at [241, 179] on span "more_vert" at bounding box center [241, 179] width 6 height 6
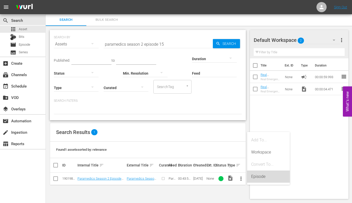
click at [259, 175] on div "Episode" at bounding box center [268, 177] width 35 height 12
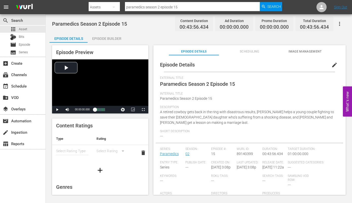
click at [308, 66] on span "edit" at bounding box center [334, 65] width 6 height 6
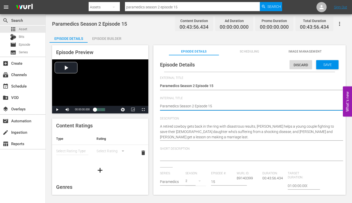
type textarea "Paramedics Season 2 Episode 15"
type textarea "Paramedics Season 2 Episode 15 -"
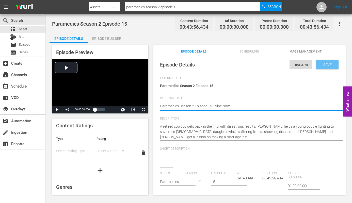
click at [308, 64] on span "Save" at bounding box center [327, 65] width 16 height 4
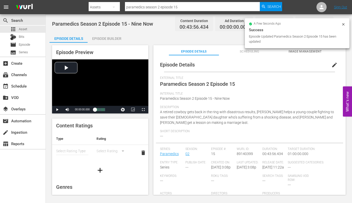
click at [294, 52] on span "Image Management" at bounding box center [305, 51] width 50 height 5
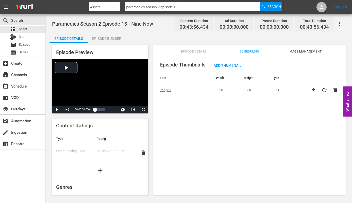
click at [109, 36] on div "Episode Builder" at bounding box center [107, 38] width 38 height 12
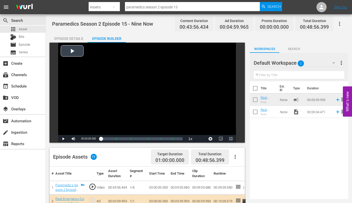
click at [231, 139] on span "Video Player" at bounding box center [231, 139] width 0 height 0
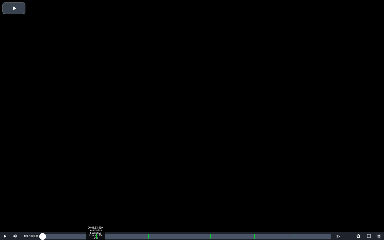
click at [95, 203] on div "Loaded : 0.22% 00:08:53.419 Paramedics Season 2 Episode 15 (1/6) 00:00:00.000" at bounding box center [187, 236] width 288 height 5
click at [102, 203] on div "Loaded : 9.92% 00:10:03.334 Paramedics Season 2 Episode 15 (2/6) 00:00:00.498 C…" at bounding box center [187, 236] width 288 height 5
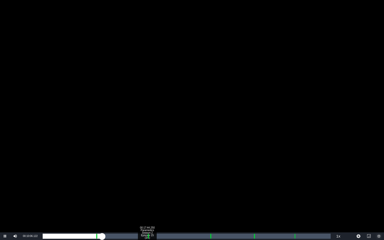
click at [147, 203] on div "Loaded : 20.73% 00:17:44.250 Paramedics Season 2 Episode 15 (3/6) 00:09:06.250 …" at bounding box center [187, 236] width 288 height 5
click at [153, 203] on div "00:18:48.985 Paramedics Season 2 Episode 15 (3/6)" at bounding box center [153, 236] width 0 height 5
click at [209, 203] on div "00:28:21.247 Paramedics Season 2 Episode 15 (4/6)" at bounding box center [209, 236] width 0 height 5
click at [216, 203] on div "Loaded : 61.05% 00:29:25.982 Paramedics Season 2 Episode 15 (4/6) 00:00:00.000 …" at bounding box center [187, 236] width 288 height 5
click at [210, 203] on div "00:00:02.892" at bounding box center [127, 236] width 168 height 5
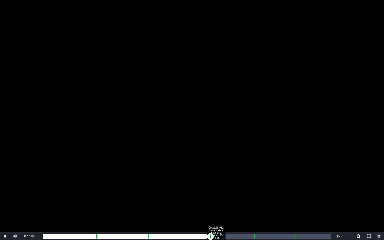
click at [216, 203] on div "00:29:25.982 Paramedics Season 2 Episode 15 (4/6)" at bounding box center [216, 236] width 0 height 5
click at [254, 203] on div "Progress Bar" at bounding box center [254, 236] width 1 height 7
click at [254, 203] on div "00:00:07.345" at bounding box center [149, 236] width 212 height 5
click at [294, 203] on div "Loaded : 75.62% 00:42:40.933 Paramedics Season 2 Episode 15 (6/6) 00:32:57.795 …" at bounding box center [187, 236] width 288 height 5
click at [300, 203] on div "00:43:45.668 Paramedics Season 2 Episode 15 (6/6)" at bounding box center [300, 236] width 0 height 5
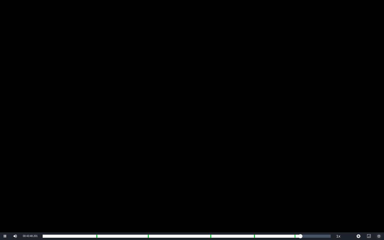
click at [308, 203] on span "Video Player" at bounding box center [379, 236] width 0 height 0
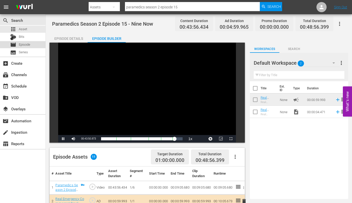
click at [23, 44] on span "Episode" at bounding box center [24, 44] width 11 height 5
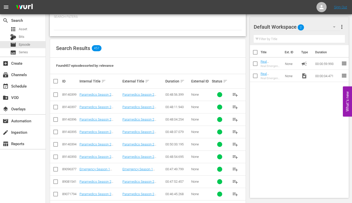
scroll to position [71, 0]
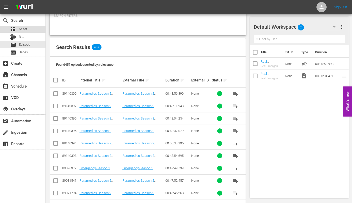
click at [20, 28] on span "Asset" at bounding box center [23, 29] width 8 height 5
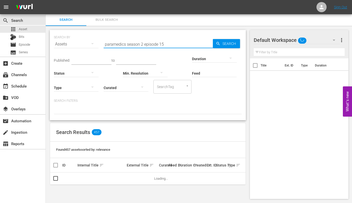
click at [163, 44] on input "paramedics season 2 episode 15" at bounding box center [158, 44] width 109 height 12
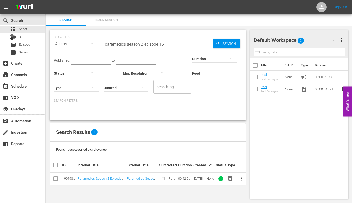
click at [240, 178] on span "more_vert" at bounding box center [241, 179] width 6 height 6
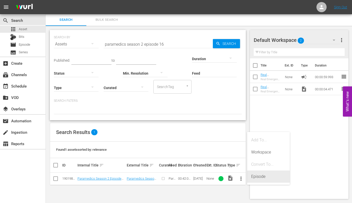
click at [252, 177] on div "Episode" at bounding box center [268, 177] width 35 height 12
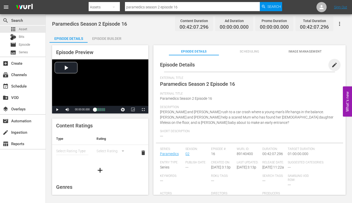
click at [308, 65] on span "edit" at bounding box center [334, 65] width 6 height 6
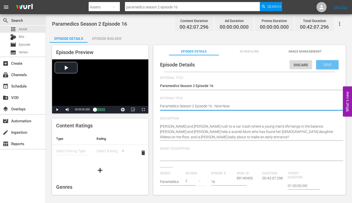
click at [308, 62] on div "Save" at bounding box center [327, 64] width 22 height 9
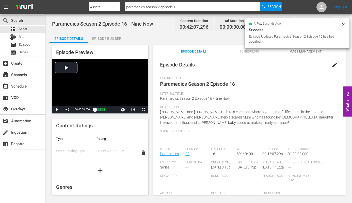
click at [304, 51] on span "Image Management" at bounding box center [305, 51] width 50 height 5
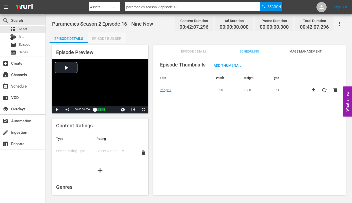
click at [106, 39] on div "Episode Builder" at bounding box center [107, 38] width 38 height 12
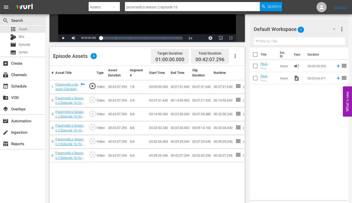
scroll to position [103, 0]
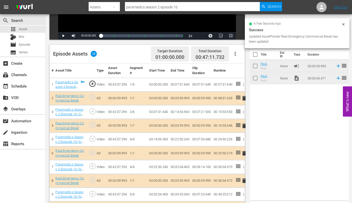
click at [231, 36] on span "Video Player" at bounding box center [231, 36] width 0 height 0
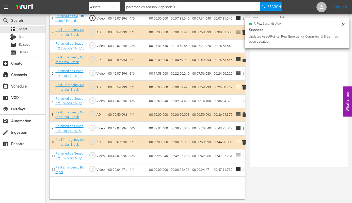
scroll to position [32, 0]
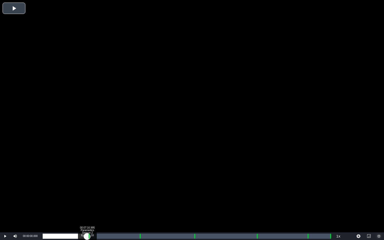
click at [87, 203] on div "Loaded : 0.23% 00:07:16.995 Paramedics Season 2 Episode 16 (1/6) 00:00:00.000" at bounding box center [187, 236] width 288 height 5
click at [95, 203] on div "Loaded : 9.92% 00:08:29.412 Paramedics Season 2 Episode 16 (2/6) 00:00:00.686 C…" at bounding box center [187, 236] width 288 height 5
click at [94, 203] on div "00:07:42.379" at bounding box center [69, 236] width 53 height 5
click at [139, 203] on div "Loaded : 21.62% 00:15:46.407 Paramedics Season 2 Episode 16 (3/6) 00:08:02.889 …" at bounding box center [187, 236] width 288 height 5
click at [145, 203] on div "00:16:51.332 Paramedics Season 2 Episode 16 (3/6)" at bounding box center [145, 236] width 0 height 5
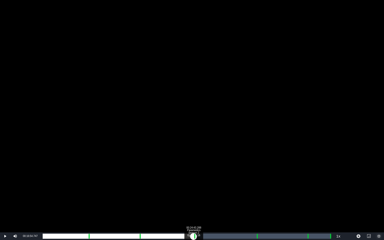
click at [193, 203] on div "Loaded : 35.64% 00:24:43.288 Paramedics Season 2 Episode 16 (4/6) 00:14:54.827 …" at bounding box center [187, 236] width 288 height 5
click at [200, 203] on div "00:25:48.213 Paramedics Season 2 Episode 16 (4/6)" at bounding box center [200, 236] width 0 height 5
click at [256, 203] on div "Loaded : 54.65% 00:34:55.082 Paramedics Season 2 Episode 16 (5/6) 00:22:51.795 …" at bounding box center [187, 236] width 288 height 5
click at [257, 203] on div "00:00:00.664" at bounding box center [150, 236] width 214 height 5
click at [260, 203] on div "00:00:32.466" at bounding box center [151, 236] width 217 height 5
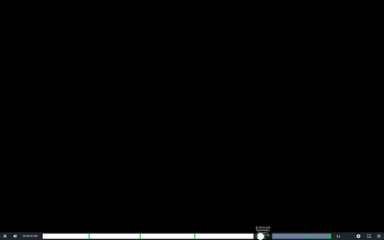
click at [260, 203] on div "00:00:39.037" at bounding box center [152, 236] width 218 height 5
click at [307, 203] on div "Loaded : 77.00% 00:43:21.997 00:32:06.351 [GEOGRAPHIC_DATA] 5: 00:43:25.012" at bounding box center [187, 236] width 288 height 5
click at [307, 203] on div "00:00:03.124" at bounding box center [175, 236] width 264 height 5
click at [308, 203] on div "Loaded : 19.84% 00:46:54.252 00:00:06.797 Cue Point 2: 00:15:53.553" at bounding box center [187, 236] width 288 height 5
click at [306, 203] on div "Loaded : 0.00% 00:43:14.505 00:41:54.287 Cue Point 6: 00:47:07.261" at bounding box center [187, 236] width 288 height 5
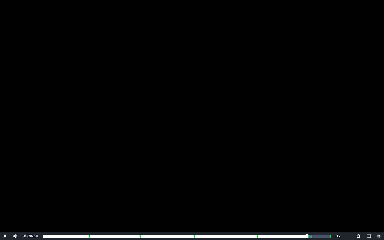
click at [308, 203] on span "Video Player" at bounding box center [379, 236] width 0 height 0
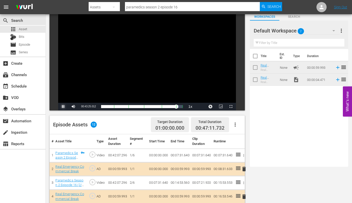
click at [63, 107] on span "Video Player" at bounding box center [63, 107] width 0 height 0
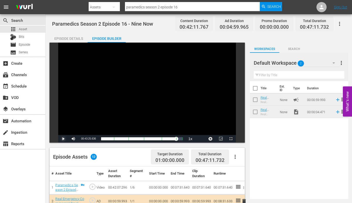
click at [63, 139] on span "Video Player" at bounding box center [63, 139] width 0 height 0
click at [178, 139] on div "00:00:14.536" at bounding box center [139, 138] width 77 height 5
click at [173, 139] on div "Loaded : 95.77% 00:41:28.758 Paramedics Season 2 Episode 16 (6/6) 00:39:36.241 …" at bounding box center [142, 138] width 82 height 5
click at [63, 139] on span "Video Player" at bounding box center [63, 139] width 0 height 0
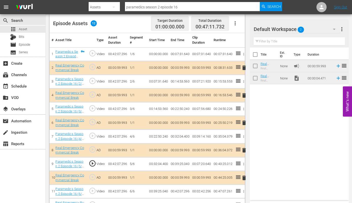
scroll to position [146, 0]
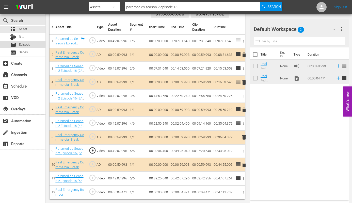
click at [24, 44] on span "Episode" at bounding box center [24, 44] width 11 height 5
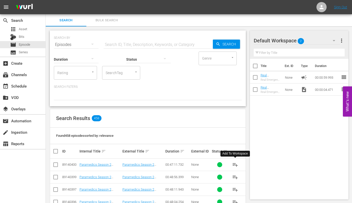
click at [235, 164] on span "playlist_add" at bounding box center [235, 165] width 6 height 6
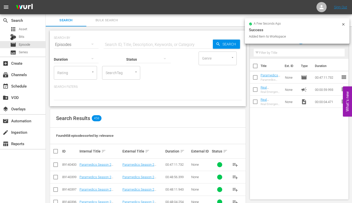
click at [255, 77] on input "checkbox" at bounding box center [255, 78] width 11 height 11
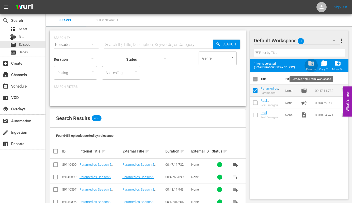
click at [308, 63] on span "folder_delete" at bounding box center [311, 63] width 7 height 7
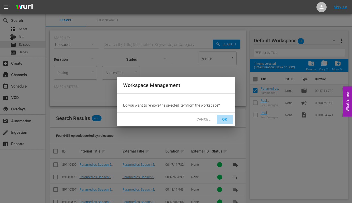
click at [227, 119] on span "OK" at bounding box center [225, 119] width 8 height 6
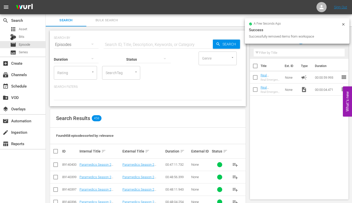
click at [55, 165] on input "checkbox" at bounding box center [56, 166] width 6 height 6
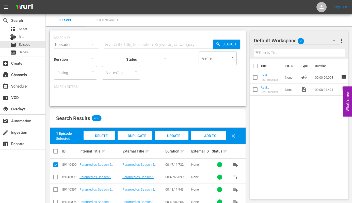
click at [103, 135] on span "Delete Episodes" at bounding box center [99, 141] width 20 height 14
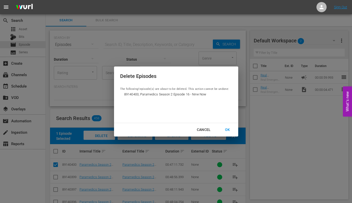
click at [228, 130] on div "OK" at bounding box center [227, 130] width 13 height 6
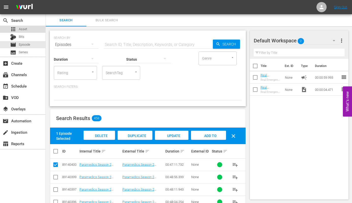
click at [20, 29] on span "Asset" at bounding box center [23, 29] width 8 height 5
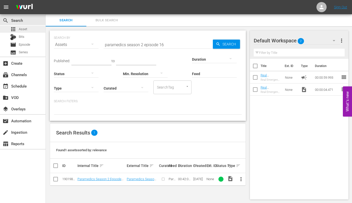
click at [23, 28] on span "Asset" at bounding box center [23, 29] width 8 height 5
drag, startPoint x: 162, startPoint y: 45, endPoint x: 164, endPoint y: 46, distance: 2.6
click at [164, 46] on input "paramedics season 2 episode 16" at bounding box center [158, 45] width 109 height 12
click at [241, 179] on span "more_vert" at bounding box center [241, 179] width 6 height 6
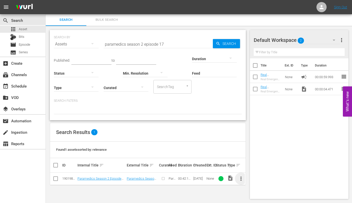
scroll to position [0, 0]
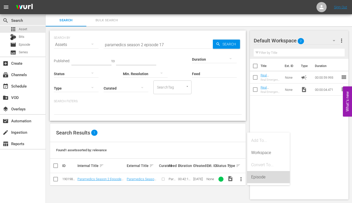
click at [256, 178] on div "Episode" at bounding box center [268, 177] width 35 height 12
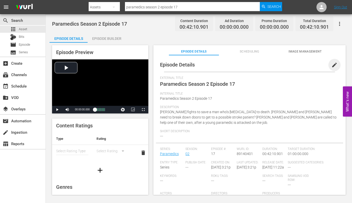
click at [308, 65] on span "edit" at bounding box center [334, 65] width 6 height 6
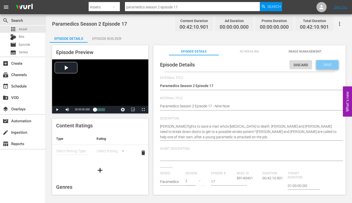
click at [308, 64] on span "Save" at bounding box center [327, 65] width 16 height 4
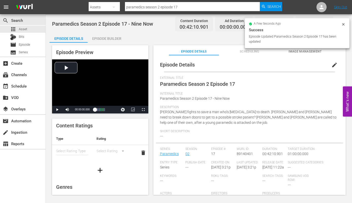
click at [299, 52] on span "Image Management" at bounding box center [305, 51] width 50 height 5
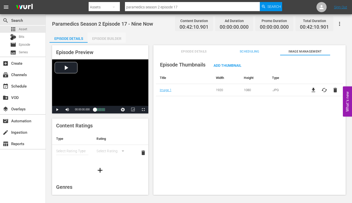
click at [113, 39] on div "Episode Builder" at bounding box center [107, 38] width 38 height 12
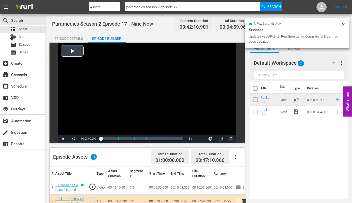
click at [231, 139] on span "Video Player" at bounding box center [231, 139] width 0 height 0
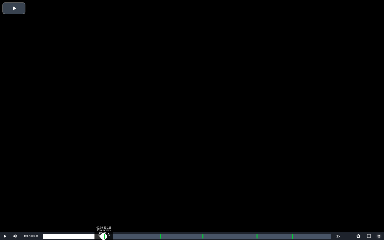
click at [104, 203] on div "Loaded : 0.23% 00:09:59.125 Paramedics Season 2 Episode 17 (1/6) 00:00:00.000 C…" at bounding box center [187, 236] width 288 height 5
click at [110, 203] on div "Loaded : 9.92% 00:11:01.533 Paramedics Season 2 Episode 17 (2/6) 00:00:00.437 C…" at bounding box center [187, 236] width 288 height 5
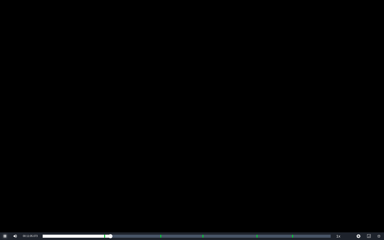
click at [5, 203] on span "Video Player" at bounding box center [5, 236] width 0 height 0
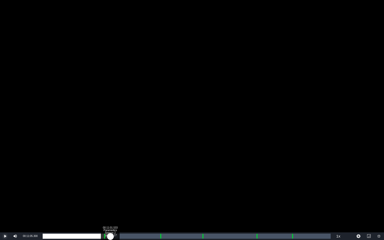
click at [110, 203] on div "00:10:05.307" at bounding box center [77, 236] width 68 height 5
click at [109, 203] on div "00:10:10.945" at bounding box center [77, 236] width 68 height 5
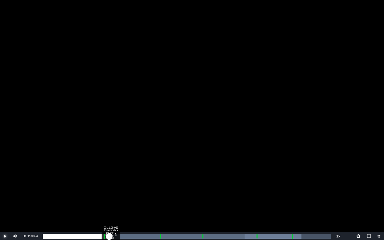
click at [109, 203] on div "00:00:50.244" at bounding box center [76, 236] width 67 height 5
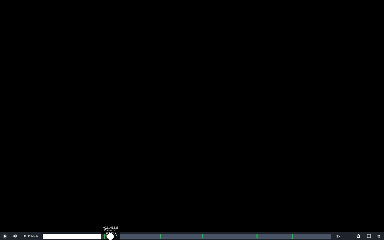
click at [110, 203] on div "00:10:10.927" at bounding box center [77, 236] width 68 height 5
click at [110, 203] on div "00:10:07.948" at bounding box center [77, 236] width 68 height 5
click at [159, 203] on div "00:19:08.323 Paramedics Season 2 Episode 17 (3/6)" at bounding box center [159, 236] width 0 height 5
click at [165, 203] on div "Loaded : 9.92% 00:20:03.242 Paramedics Season 2 Episode 17 (3/6) 00:00:04.104 C…" at bounding box center [187, 236] width 288 height 5
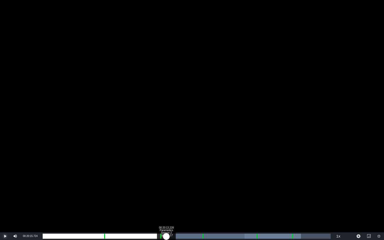
click at [166, 203] on div "00:00:48.507" at bounding box center [105, 236] width 124 height 5
click at [165, 203] on div "00:18:18.260" at bounding box center [105, 236] width 124 height 5
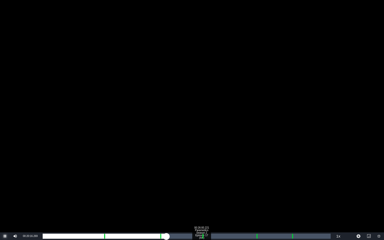
click at [201, 203] on div "Loaded : 43.42% 00:26:00.221 Paramedics Season 2 Episode 17 (4/6) 00:18:16.316 …" at bounding box center [187, 236] width 288 height 5
click at [208, 203] on div "Loaded : 57.66% 00:27:05.126 Paramedics Season 2 Episode 17 (4/6) 00:24:02.634 …" at bounding box center [187, 236] width 288 height 5
click at [202, 203] on div "00:26:05.214 Paramedics Season 2 Episode 17 (4/6)" at bounding box center [202, 236] width 0 height 5
click at [256, 203] on div "00:34:54.441 Paramedics Season 2 Episode 17 (5/6)" at bounding box center [256, 236] width 0 height 5
click at [260, 203] on div "00:00:00.191" at bounding box center [151, 236] width 217 height 5
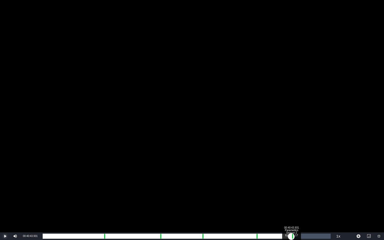
click at [291, 203] on div "Loaded : 76.89% 00:40:43.931 Paramedics Season 2 Episode 17 (6/6) 00:32:02.938 …" at bounding box center [187, 236] width 288 height 5
click at [298, 203] on div "Loaded : 88.03% 00:41:51.332 Paramedics Season 2 Episode 17 (6/6) 00:00:00.000 …" at bounding box center [187, 236] width 288 height 5
click at [291, 203] on div "00:00:02.823" at bounding box center [168, 236] width 250 height 5
click at [297, 203] on div "00:41:46.339 Paramedics Season 2 Episode 17 (6/6)" at bounding box center [297, 236] width 0 height 5
click at [291, 203] on div "00:40:43.931 Paramedics Season 2 Episode 17 (6/6)" at bounding box center [291, 236] width 0 height 5
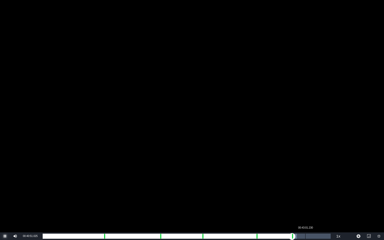
click at [305, 203] on div "Loaded : 88.27% 00:43:01.230 00:36:51.104 Cue Point 5: 00:40:52.332" at bounding box center [187, 236] width 288 height 5
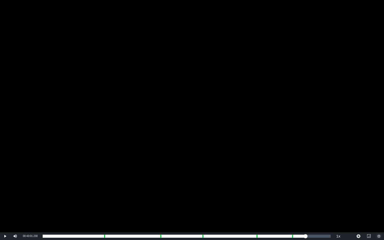
click at [308, 203] on span "Video Player" at bounding box center [379, 236] width 0 height 0
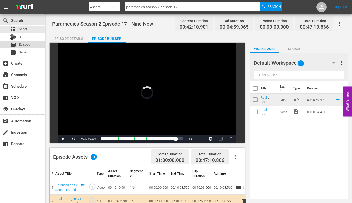
click at [23, 45] on span "Episode" at bounding box center [24, 44] width 11 height 5
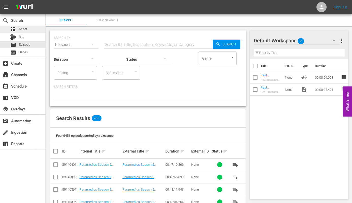
click at [20, 28] on span "Asset" at bounding box center [23, 29] width 8 height 5
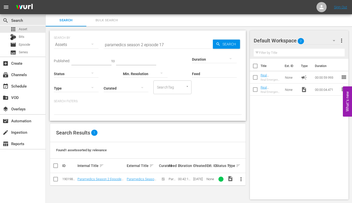
scroll to position [1, 0]
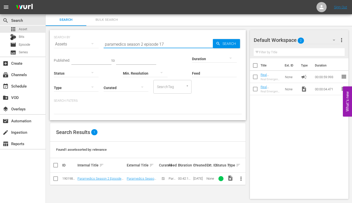
drag, startPoint x: 161, startPoint y: 43, endPoint x: 164, endPoint y: 44, distance: 3.6
click at [164, 44] on input "paramedics season 2 episode 17" at bounding box center [158, 44] width 109 height 12
click at [241, 178] on span "more_vert" at bounding box center [241, 179] width 6 height 6
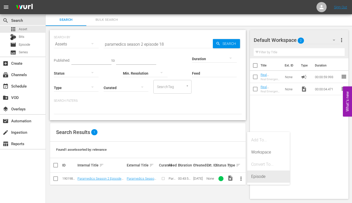
click at [252, 177] on div "Episode" at bounding box center [268, 177] width 35 height 12
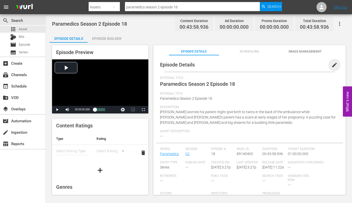
drag, startPoint x: 332, startPoint y: 64, endPoint x: 322, endPoint y: 75, distance: 15.1
click at [308, 65] on span "edit" at bounding box center [334, 65] width 6 height 6
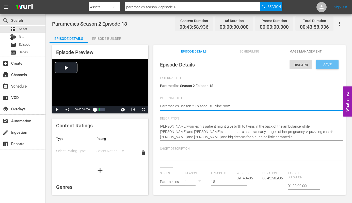
click at [308, 64] on span "Save" at bounding box center [327, 65] width 16 height 4
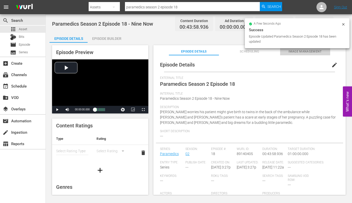
drag, startPoint x: 296, startPoint y: 51, endPoint x: 292, endPoint y: 54, distance: 4.9
click at [296, 51] on span "Image Management" at bounding box center [305, 51] width 50 height 5
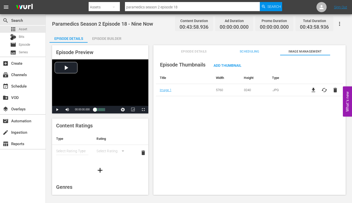
click at [108, 38] on div "Episode Builder" at bounding box center [107, 38] width 38 height 12
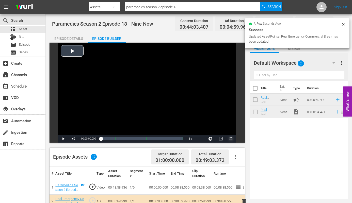
click at [231, 139] on span "Video Player" at bounding box center [231, 139] width 0 height 0
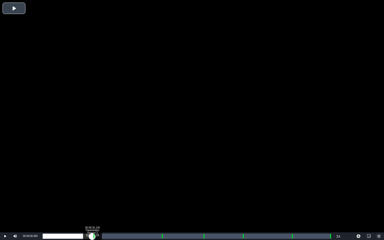
click at [92, 203] on div "Loaded : 0.22% 00:08:26.135 Paramedics Season 2 Episode 18 (1/6) 00:00:00.000" at bounding box center [187, 236] width 288 height 5
click at [99, 203] on div "Loaded : 20.93% 00:09:36.215 Paramedics Season 2 Episode 18 (2/6) 00:00:00.000 …" at bounding box center [187, 236] width 288 height 5
click at [93, 203] on div "Loaded : 0.00% 00:08:33.922 Paramedics Season 2 Episode 18 (1/6) 00:00:00.000 C…" at bounding box center [187, 236] width 288 height 5
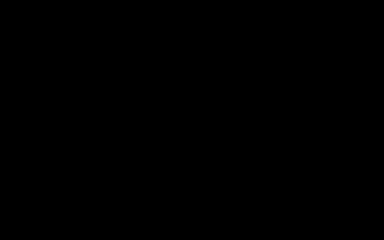
click at [99, 203] on div "Loaded : 9.92% 00:09:36.215 Paramedics Season 2 Episode 18 (2/6) 00:00:00.326 C…" at bounding box center [187, 236] width 288 height 5
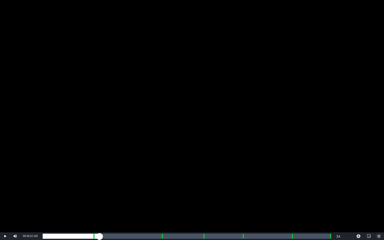
click at [161, 203] on div "Loaded : 19.79% 00:20:12.129 Paramedics Season 2 Episode 18 (3/6) 00:08:39.758 …" at bounding box center [187, 236] width 288 height 5
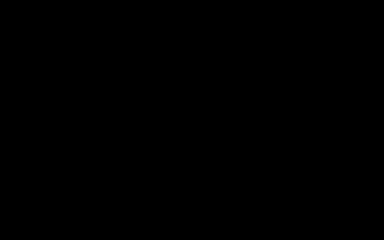
click at [168, 203] on div "Loaded : 9.92% 00:21:14.422 Paramedics Season 2 Episode 18 (3/6) 00:00:00.536 C…" at bounding box center [187, 236] width 288 height 5
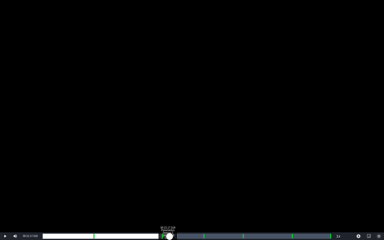
click at [168, 203] on div "00:19:39.007" at bounding box center [106, 236] width 127 height 5
click at [167, 203] on div "00:00:59.705" at bounding box center [105, 236] width 125 height 5
click at [202, 203] on div "Loaded : 44.15% 00:27:12.611 Paramedics Season 2 Episode 18 (4/6) 00:19:18.720 …" at bounding box center [187, 236] width 288 height 5
click at [209, 203] on div "Loaded : 58.72% 00:28:20.095 Paramedics Season 2 Episode 18 (4/6) 00:00:00.000 …" at bounding box center [187, 236] width 288 height 5
click at [242, 203] on div "Loaded : 57.80% 00:34:00.114 Paramedics Season 2 Episode 18 (5/6) 00:25:23.826 …" at bounding box center [187, 236] width 288 height 5
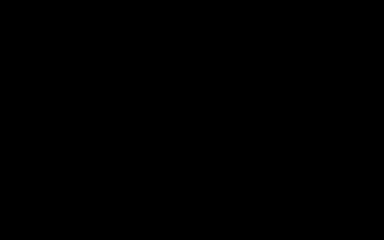
click at [248, 203] on div "Loaded : 9.92% 00:35:02.408 Paramedics Season 2 Episode 18 (5/6) 00:00:00.418 C…" at bounding box center [187, 236] width 288 height 5
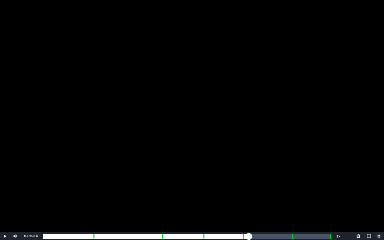
click at [291, 203] on div "Loaded : 70.78% 00:42:15.868 Paramedics Season 2 Episode 18 (6/6) 00:31:06.495 …" at bounding box center [187, 236] width 288 height 5
click at [297, 203] on div "Loaded : 9.92% 00:43:23.352 Paramedics Season 2 Episode 18 (6/6) 00:00:00.438 C…" at bounding box center [187, 236] width 288 height 5
click at [308, 203] on div "Loaded : 88.52% 00:48:47.798 00:38:27.723 Cue Point 6: 00:48:58.901" at bounding box center [187, 236] width 288 height 5
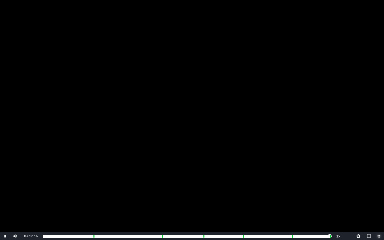
click at [308, 203] on span "Video Player" at bounding box center [379, 236] width 0 height 0
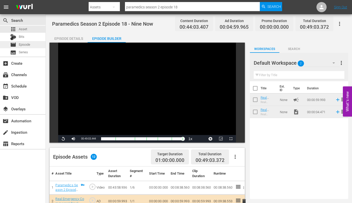
click at [20, 45] on span "Episode" at bounding box center [24, 44] width 11 height 5
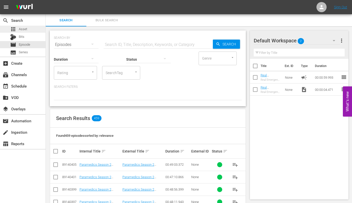
click at [23, 28] on span "Asset" at bounding box center [23, 29] width 8 height 5
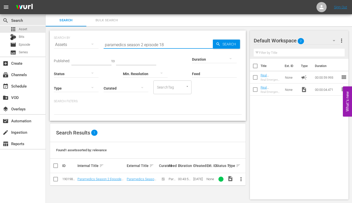
click at [163, 45] on input "paramedics season 2 episode 18" at bounding box center [158, 45] width 109 height 12
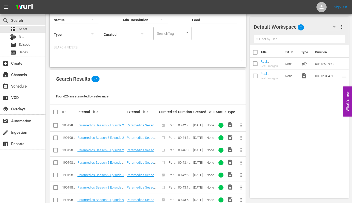
scroll to position [53, 0]
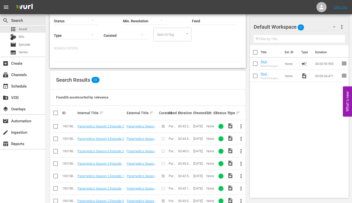
click at [126, 58] on div at bounding box center [148, 57] width 188 height 9
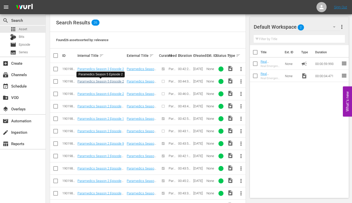
scroll to position [110, 0]
click at [241, 105] on span "more_vert" at bounding box center [241, 106] width 6 height 6
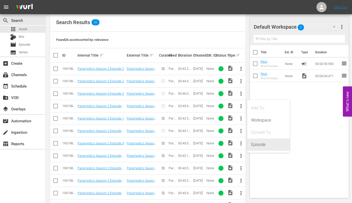
click at [259, 144] on div "Episode" at bounding box center [268, 145] width 35 height 12
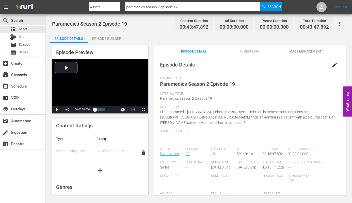
click at [308, 64] on span "edit" at bounding box center [334, 65] width 6 height 6
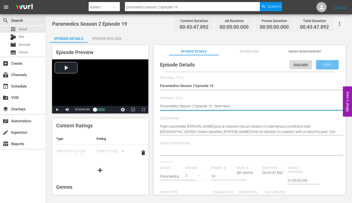
click at [308, 64] on span "Save" at bounding box center [327, 65] width 16 height 4
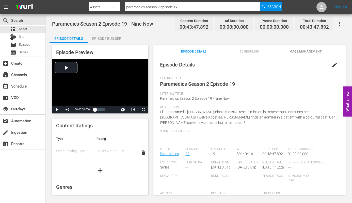
click at [297, 50] on span "Image Management" at bounding box center [305, 51] width 50 height 5
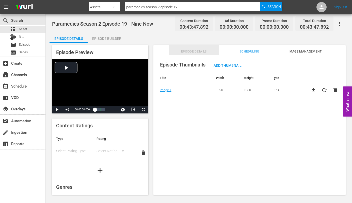
click at [193, 52] on span "Episode Details" at bounding box center [194, 51] width 50 height 5
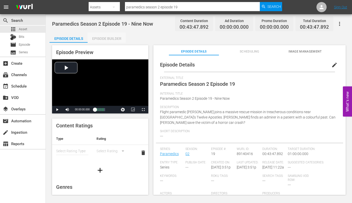
click at [109, 38] on div "Episode Builder" at bounding box center [107, 38] width 38 height 12
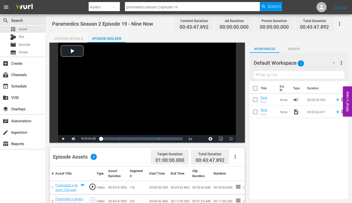
click at [72, 39] on div "Episode Details" at bounding box center [68, 38] width 38 height 12
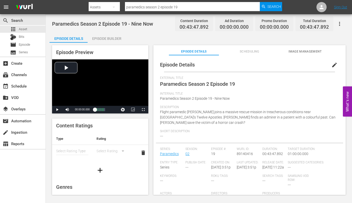
click at [109, 41] on div "Episode Builder" at bounding box center [107, 38] width 38 height 12
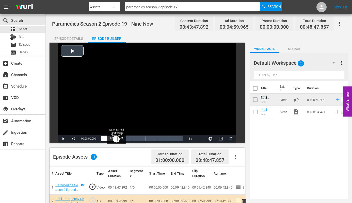
click at [116, 139] on div "Loaded : 0.22% 00:09:05.563 Paramedics Season 2 Episode 19 (1/6) 00:00:00.000 […" at bounding box center [142, 138] width 82 height 5
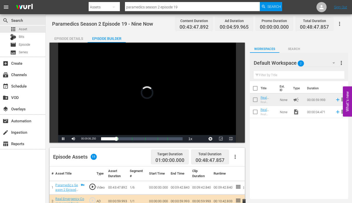
click at [231, 139] on span "Video Player" at bounding box center [231, 139] width 0 height 0
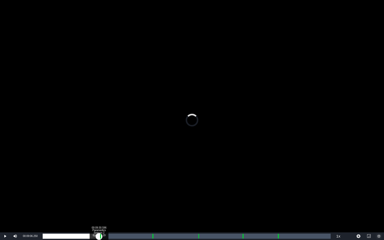
click at [99, 203] on div "00:09:06.250" at bounding box center [71, 236] width 56 height 5
click at [105, 203] on div "Loaded : 9.92% 00:10:40.307 Paramedics Season 2 Episode 19 (2/6) 00:00:00.263 C…" at bounding box center [187, 236] width 288 height 5
click at [151, 203] on div "00:18:25.046 Paramedics Season 2 Episode 19 (3/6)" at bounding box center [151, 236] width 0 height 5
click at [158, 203] on div "Loaded : 9.92% 00:19:32.175 Paramedics Season 2 Episode 19 (3/6) 00:00:01.312 C…" at bounding box center [187, 236] width 288 height 5
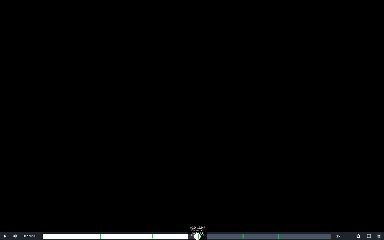
click at [197, 203] on div "Loaded : 40.22% 00:26:12.367 Paramedics Season 2 Episode 19 (4/6) 00:17:36.917 …" at bounding box center [187, 236] width 288 height 5
click at [204, 203] on div "00:27:16.914 Paramedics Season 2 Episode 19 (4/6)" at bounding box center [204, 236] width 0 height 5
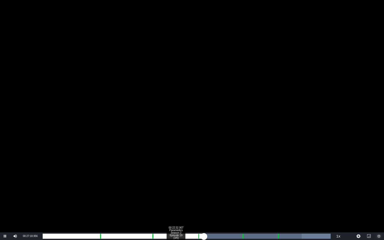
click at [176, 203] on div "Loaded : 100.00% 00:22:32.907 Paramedics Season 2 Episode 19 (3/6) 00:00:57.819…" at bounding box center [187, 236] width 288 height 5
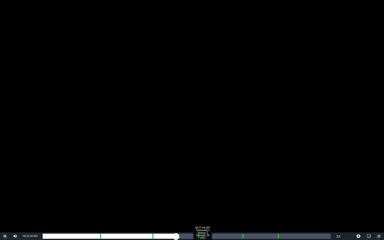
click at [202, 203] on div "Loaded : 47.07% 00:27:04.005 Paramedics Season 2 Episode 19 (4/6) 00:20:34.992 …" at bounding box center [187, 236] width 288 height 5
click at [203, 203] on div "00:00:46.486" at bounding box center [123, 236] width 160 height 5
click at [182, 203] on div "Loaded : 55.76% 00:23:42.618 Paramedics Season 2 Episode 19 (3/6) 00:24:22.593 …" at bounding box center [187, 236] width 288 height 5
click at [174, 203] on div "Loaded : 50.05% 00:22:19.998 Paramedics Season 2 Episode 19 (3/6) 00:21:45.944 …" at bounding box center [186, 236] width 293 height 8
click at [241, 203] on div "00:33:41.615 Paramedics Season 2 Episode 19 (5/6)" at bounding box center [241, 236] width 0 height 5
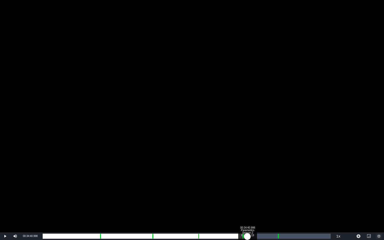
click at [247, 203] on div "Loaded : 9.92% 00:34:40.998 Paramedics Season 2 Episode 19 (5/6) 00:00:00.314 C…" at bounding box center [187, 236] width 288 height 5
click at [277, 203] on div "Loaded : 71.53% 00:39:48.243 Paramedics Season 2 Episode 19 (6/6) 00:30:53.582 …" at bounding box center [187, 236] width 288 height 5
click at [281, 203] on div "00:00:02.196" at bounding box center [162, 236] width 238 height 5
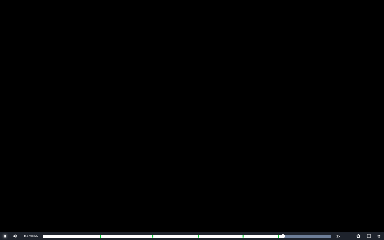
click at [5, 203] on span "Video Player" at bounding box center [5, 236] width 0 height 0
click at [308, 203] on span "Video Player" at bounding box center [379, 236] width 0 height 0
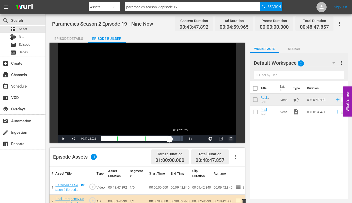
click at [180, 140] on div "00:47:26.022" at bounding box center [180, 138] width 0 height 5
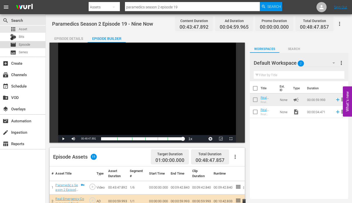
click at [18, 43] on div "movie Episode" at bounding box center [20, 44] width 20 height 7
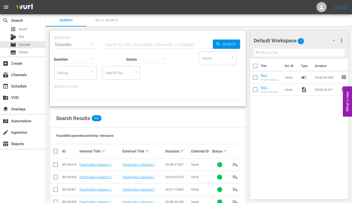
scroll to position [1, 0]
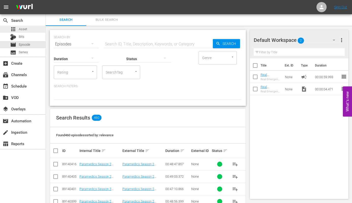
click at [22, 27] on span "Asset" at bounding box center [23, 29] width 8 height 5
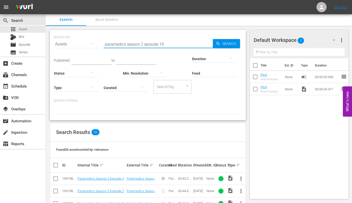
drag, startPoint x: 160, startPoint y: 44, endPoint x: 175, endPoint y: 44, distance: 15.8
click at [175, 44] on input "paramedics season 2 episode 19" at bounding box center [158, 44] width 109 height 12
click at [228, 42] on span "Search" at bounding box center [230, 43] width 20 height 9
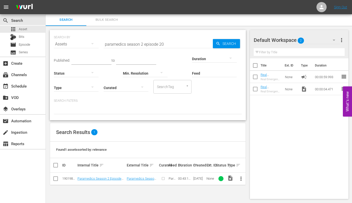
click at [241, 180] on span "more_vert" at bounding box center [241, 179] width 6 height 6
click at [241, 177] on span "more_vert" at bounding box center [241, 179] width 6 height 6
drag, startPoint x: 251, startPoint y: 177, endPoint x: 248, endPoint y: 177, distance: 3.0
click at [251, 177] on div "Episode" at bounding box center [268, 177] width 35 height 12
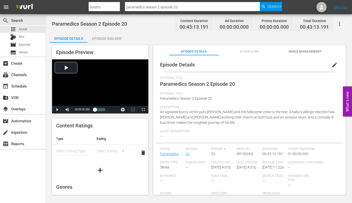
click at [308, 65] on span "edit" at bounding box center [334, 65] width 6 height 6
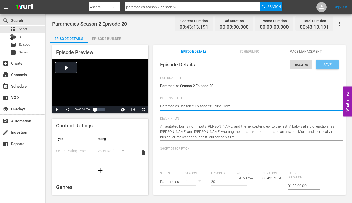
click at [308, 65] on span "Save" at bounding box center [327, 65] width 16 height 4
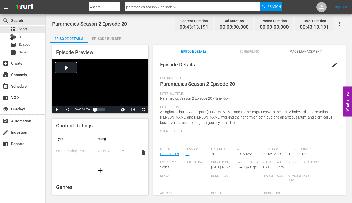
click at [304, 50] on span "Image Management" at bounding box center [305, 51] width 50 height 5
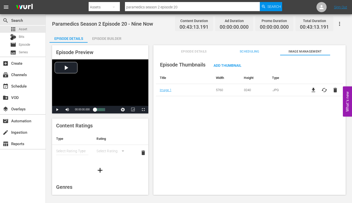
drag, startPoint x: 114, startPoint y: 39, endPoint x: 124, endPoint y: 42, distance: 10.8
click at [114, 39] on div "Episode Builder" at bounding box center [107, 38] width 38 height 12
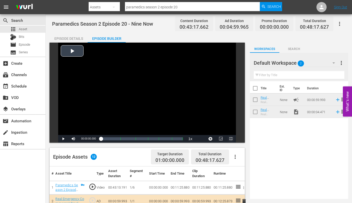
click at [231, 139] on span "Video Player" at bounding box center [231, 139] width 0 height 0
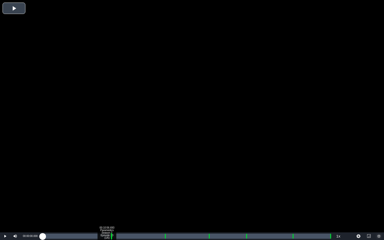
click at [109, 203] on div "Loaded : 0.22% 00:10:56.693 Paramedics Season 2 Episode 20 (1/6) 00:00:00.000" at bounding box center [187, 236] width 288 height 5
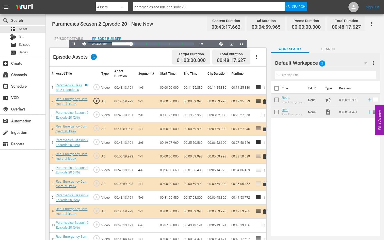
click at [133, 45] on div "Progress Bar" at bounding box center [134, 43] width 2 height 3
click at [118, 46] on div "00:11:29.382" at bounding box center [122, 43] width 21 height 5
click at [117, 46] on div "00:11:29.382" at bounding box center [122, 43] width 21 height 5
click at [117, 46] on div "00:11:33.767" at bounding box center [122, 43] width 21 height 5
click at [115, 46] on div "00:11:36.258" at bounding box center [122, 43] width 21 height 5
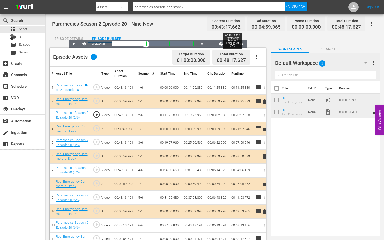
click at [163, 46] on div "Loaded : 26.87% 00:20:13.732 Paramedics Season 2 Episode 20 (3/6) 00:11:27.107 …" at bounding box center [153, 43] width 82 height 5
click at [146, 47] on div "Progress Bar" at bounding box center [146, 44] width 0 height 7
click at [146, 46] on div "00:00:01.693" at bounding box center [129, 43] width 35 height 5
click at [74, 44] on span "Video Player" at bounding box center [74, 44] width 0 height 0
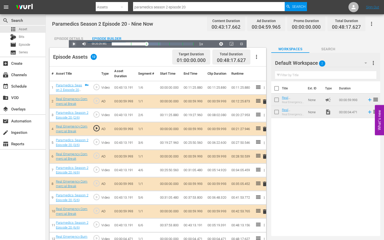
click at [74, 44] on span "Video Player" at bounding box center [74, 44] width 0 height 0
click at [146, 46] on div "00:00:08.530" at bounding box center [129, 43] width 35 height 5
click at [148, 46] on div "00:00:41.445" at bounding box center [130, 43] width 36 height 5
click at [193, 46] on div "Loaded : 45.39% 00:27:43.452 Paramedics Season 2 Episode 20 (4/6) 00:19:29.335 …" at bounding box center [153, 43] width 82 height 5
click at [74, 44] on span "Video Player" at bounding box center [74, 44] width 0 height 0
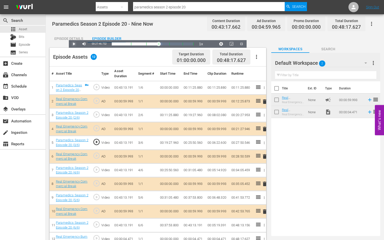
click at [74, 44] on span "Video Player" at bounding box center [74, 44] width 0 height 0
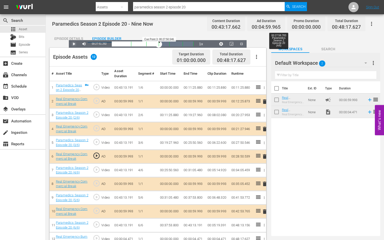
click at [159, 46] on div "Progress Bar" at bounding box center [159, 43] width 0 height 5
click at [193, 46] on div "Loaded : 39.97% 00:28:49.888 Paramedics Season 2 Episode 20 (4/6) 00:00:13.333 …" at bounding box center [153, 43] width 82 height 5
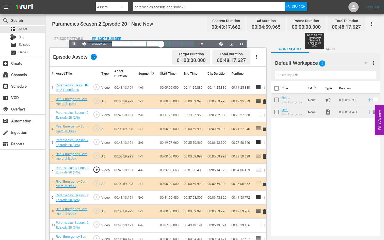
click at [193, 46] on div "Loaded : 62.07% 00:33:59.070 Paramedics Season 2 Episode 20 (5/6) 00:26:09.252 …" at bounding box center [153, 43] width 82 height 5
click at [193, 46] on div "Loaded : 72.02% 00:35:05.506 Paramedics Season 2 Episode 20 (5/6) 00:31:02.069 …" at bounding box center [153, 43] width 82 height 5
click at [193, 46] on div "Loaded : 72.25% 00:33:51.405 Paramedics Season 2 Episode 20 (5/6) 00:31:08.306 …" at bounding box center [153, 43] width 82 height 5
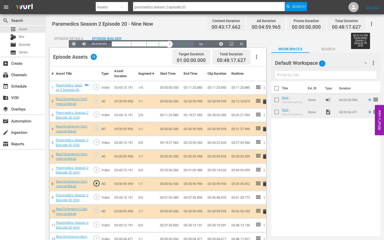
click at [193, 46] on div "Loaded : 29.91% 00:41:41.566 Paramedics Season 2 Episode 20 (6/6) 00:00:01.679 …" at bounding box center [153, 43] width 82 height 5
click at [193, 46] on div "Loaded : 29.91% 00:41:39.011 Paramedics Season 2 Episode 20 (6/6) 00:00:02.055 …" at bounding box center [153, 43] width 82 height 5
click at [193, 46] on div "Loaded : 29.91% 00:42:53.113 Paramedics Season 2 Episode 20 (6/6) 00:00:04.888 …" at bounding box center [153, 43] width 82 height 5
click at [184, 46] on div "00:00:59.341" at bounding box center [148, 43] width 72 height 5
click at [193, 46] on div "Loaded : 91.25% 00:42:37.781 Paramedics Season 2 Episode 20 (6/6) 00:38:23.525 …" at bounding box center [153, 43] width 82 height 5
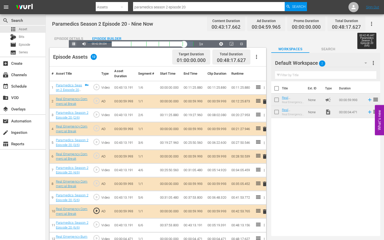
click at [184, 46] on div "00:00:45.375" at bounding box center [148, 43] width 72 height 5
click at [184, 46] on div "00:38:01.177" at bounding box center [148, 43] width 73 height 5
click at [184, 46] on div "00:37:58.955" at bounding box center [148, 43] width 73 height 5
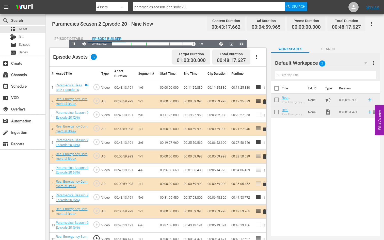
click at [241, 44] on span "Video Player" at bounding box center [241, 44] width 0 height 0
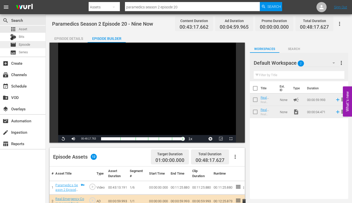
click at [23, 44] on span "Episode" at bounding box center [24, 44] width 11 height 5
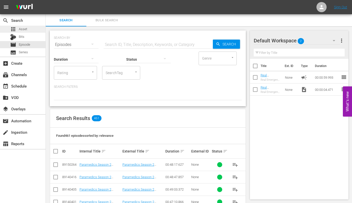
click at [24, 29] on span "Asset" at bounding box center [23, 29] width 8 height 5
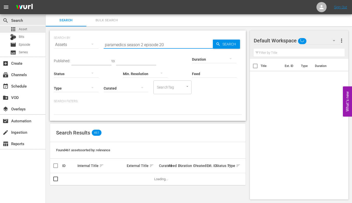
drag, startPoint x: 168, startPoint y: 46, endPoint x: 111, endPoint y: 41, distance: 56.3
click at [111, 41] on input "paramedics season 2 episode 20" at bounding box center [158, 45] width 109 height 12
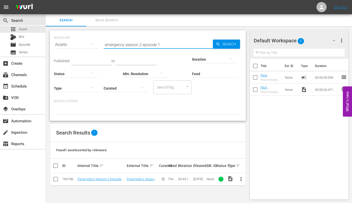
type input "emergency season 2 episode 1"
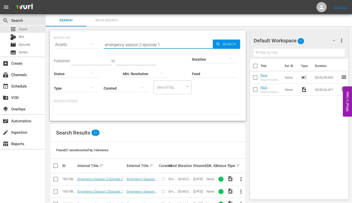
click at [241, 125] on div "Search Results 21" at bounding box center [147, 133] width 195 height 19
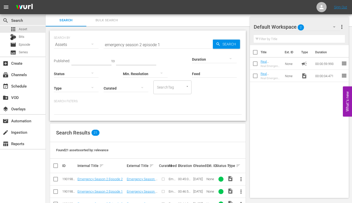
scroll to position [67, 0]
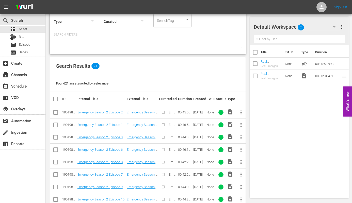
click at [240, 125] on span "more_vert" at bounding box center [241, 125] width 6 height 6
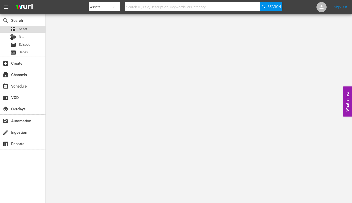
click at [21, 29] on span "Asset" at bounding box center [23, 29] width 8 height 5
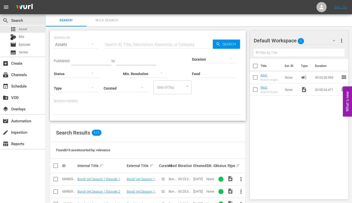
click at [134, 45] on input "text" at bounding box center [158, 45] width 109 height 12
type input "emergency season 2 episode 1"
click at [241, 190] on span "more_vert" at bounding box center [241, 192] width 6 height 6
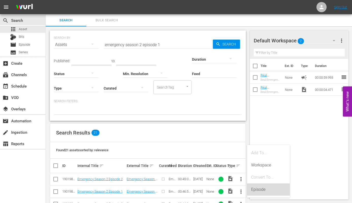
drag, startPoint x: 259, startPoint y: 191, endPoint x: 252, endPoint y: 188, distance: 7.3
click at [259, 191] on div "Episode" at bounding box center [268, 190] width 35 height 12
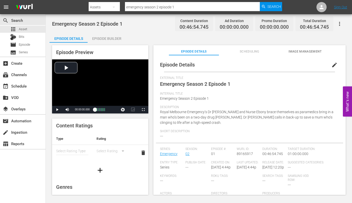
click at [331, 65] on span "edit" at bounding box center [334, 65] width 6 height 6
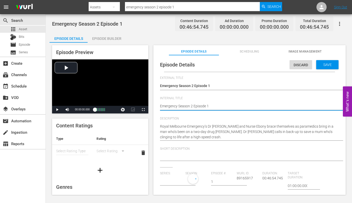
type input "Emergency"
type textarea "Emergency Season 2 Episode 1-"
type textarea "Emergency Season 2 Episode 1"
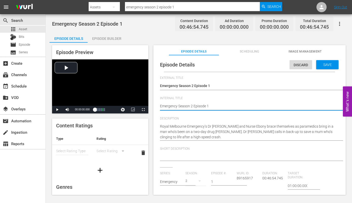
type textarea "Emergency Season 2 Episode 1"
type textarea "Emergency Season 2 Episode 1 -"
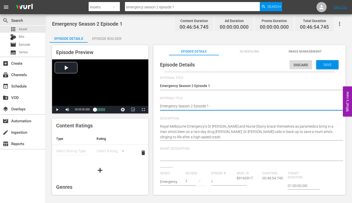
type textarea "Emergency Season 2 Episode 1 -"
type textarea "Emergency Season 2 Episode 1 - N"
type textarea "Emergency Season 2 Episode 1 - Ni"
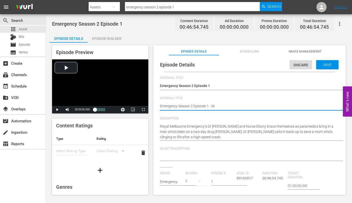
type textarea "Emergency Season 2 Episode 1 - Nin"
type textarea "Emergency Season 2 Episode 1 - Nine"
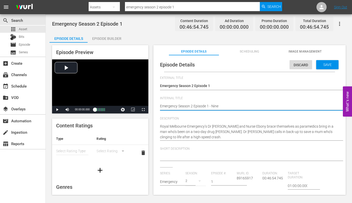
type textarea "Emergency Season 2 Episode 1 - Nine"
type textarea "Emergency Season 2 Episode 1 - Nine N"
type textarea "Emergency Season 2 Episode 1 - Nine No"
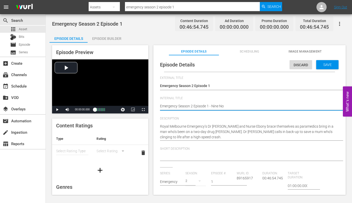
type textarea "Emergency Season 2 Episode 1 - Nine Now"
click at [322, 63] on span "Save" at bounding box center [327, 65] width 16 height 4
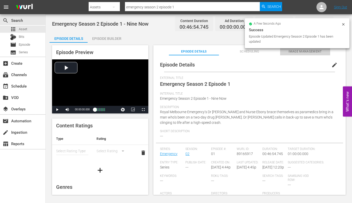
click at [303, 52] on span "Image Management" at bounding box center [305, 51] width 50 height 5
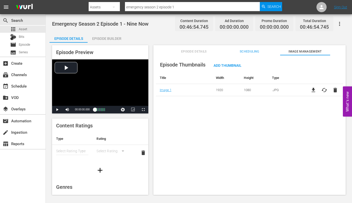
click at [107, 38] on div "Episode Builder" at bounding box center [107, 38] width 38 height 12
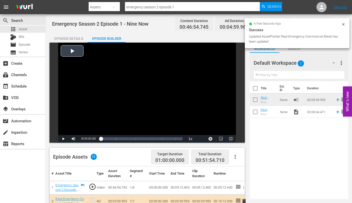
click at [231, 139] on span "Video Player" at bounding box center [231, 139] width 0 height 0
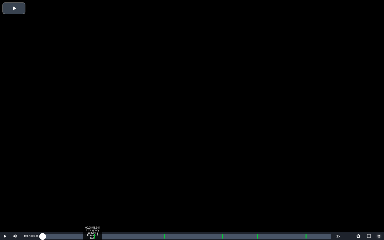
click at [92, 203] on div "Loaded : 0.21% 00:08:58.344 Emergency Season 2 Episode 1 (1/6) 00:00:00.000 Cue…" at bounding box center [187, 236] width 288 height 5
click at [99, 203] on div "Loaded : 21.33% 00:10:09.758 Emergency Season 2 Episode 1 (2/6) 00:00:00.000 Cu…" at bounding box center [187, 236] width 288 height 5
click at [99, 203] on div "00:10:09.758 Emergency Season 2 Episode 1 (2/6)" at bounding box center [99, 236] width 0 height 5
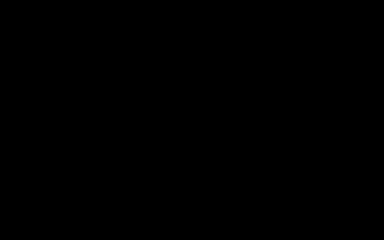
click at [163, 203] on div "Loaded : 19.84% 00:21:47.409 Emergency Season 2 Episode 1 (3/6) 00:09:13.428 Cu…" at bounding box center [187, 236] width 288 height 5
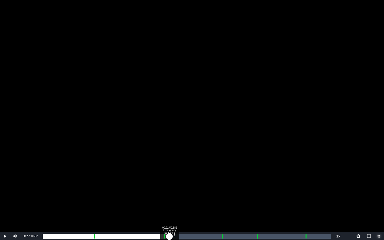
click at [169, 203] on div "Loaded : 30.01% 00:22:50.582 Emergency Season 2 Episode 1 (3/6) 00:00:07.743 Cu…" at bounding box center [187, 236] width 288 height 5
click at [221, 203] on div "Loaded : 44.59% 00:32:05.407 Emergency Season 2 Episode 1 (4/6) 00:20:55.061 Cu…" at bounding box center [187, 236] width 288 height 5
click at [227, 203] on div "00:33:14.073 Emergency Season 2 Episode 1 (4/6)" at bounding box center [227, 236] width 0 height 5
click at [256, 203] on div "00:38:29.939 Emergency Season 2 Episode 1 (5/6)" at bounding box center [256, 236] width 0 height 5
click at [262, 203] on div "Loaded : 19.74% 00:39:33.112 Emergency Season 2 Episode 1 (5/6) 00:00:02.012 Cu…" at bounding box center [187, 236] width 288 height 5
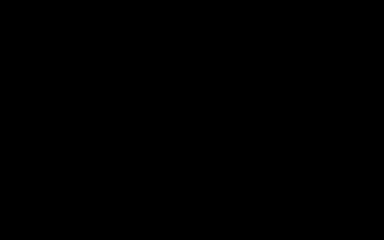
click at [305, 203] on div "Loaded : 75.96% 00:47:17.297 00:35:37.882 Cue Point 5: 00:47:23.532" at bounding box center [187, 236] width 288 height 5
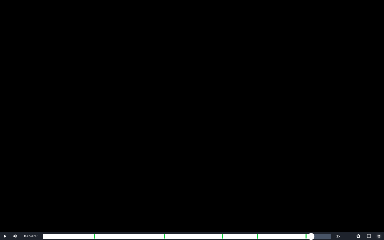
click at [311, 203] on div "Loaded : 19.74% 00:48:23.217 00:00:03.003 Cue Point 5: 00:47:23.532" at bounding box center [187, 236] width 288 height 5
click at [311, 203] on div "00:00:59.685" at bounding box center [177, 236] width 268 height 5
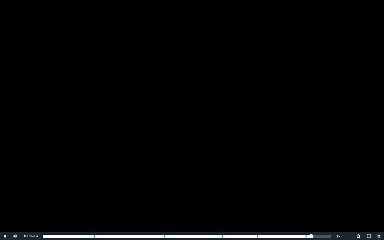
click at [352, 203] on span "Video Player" at bounding box center [379, 236] width 0 height 0
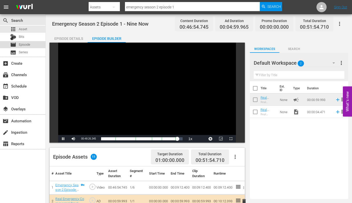
click at [20, 43] on span "Episode" at bounding box center [24, 44] width 11 height 5
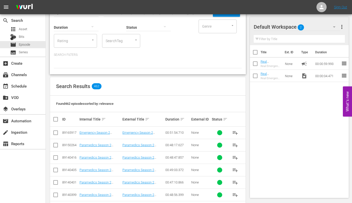
scroll to position [37, 0]
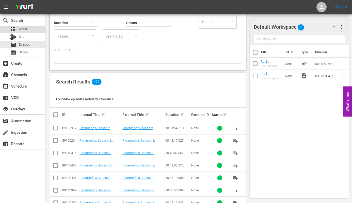
click at [21, 29] on span "Asset" at bounding box center [23, 29] width 8 height 5
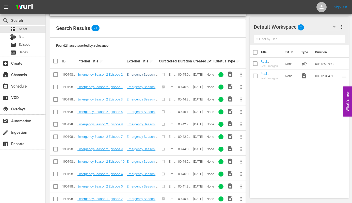
scroll to position [108, 0]
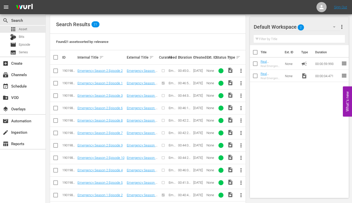
click at [241, 70] on span "more_vert" at bounding box center [241, 71] width 6 height 6
click at [257, 110] on div "Episode" at bounding box center [268, 109] width 35 height 12
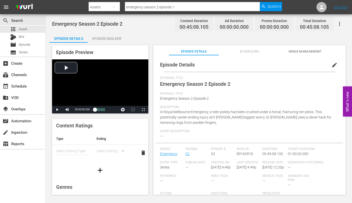
click at [331, 65] on span "edit" at bounding box center [334, 65] width 6 height 6
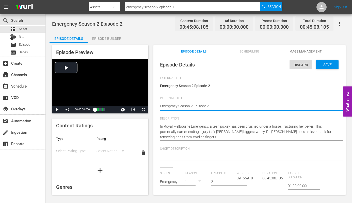
type textarea "Emergency Season 2 Episode 2"
type textarea "Emergency Season 2 Episode 2 -"
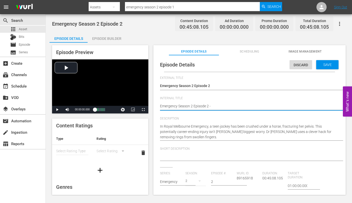
type textarea "Emergency Season 2 Episode 2 -"
type textarea "Emergency Season 2 Episode 2 - N"
type textarea "Emergency Season 2 Episode 2 - Ni"
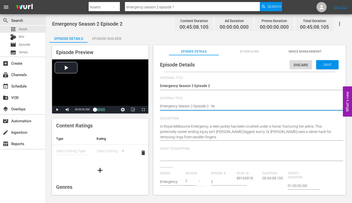
type textarea "Emergency Season 2 Episode 2 - Nin"
type textarea "Emergency Season 2 Episode 2 - Nine"
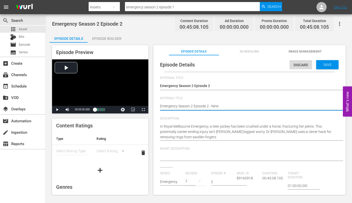
type textarea "Emergency Season 2 Episode 2 - Nine"
type textarea "Emergency Season 2 Episode 2 - Nine N"
type textarea "Emergency Season 2 Episode 2 - Nine No"
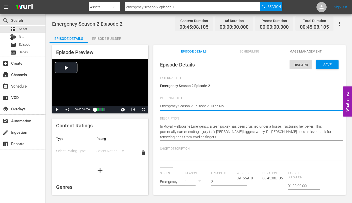
type textarea "Emergency Season 2 Episode 2 - Nine Now"
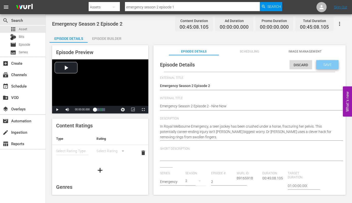
click at [323, 65] on span "Save" at bounding box center [327, 65] width 16 height 4
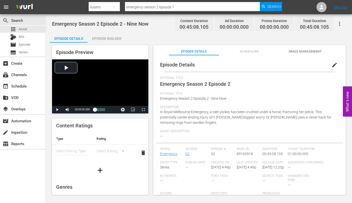
click at [295, 52] on span "Image Management" at bounding box center [305, 51] width 50 height 5
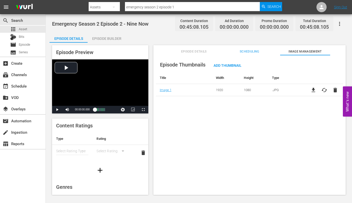
click at [109, 37] on div "Episode Builder" at bounding box center [107, 38] width 38 height 12
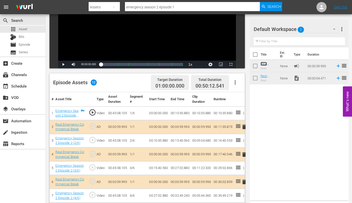
scroll to position [77, 0]
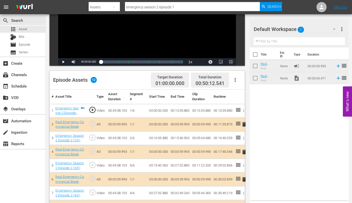
click at [231, 62] on span "Video Player" at bounding box center [231, 62] width 0 height 0
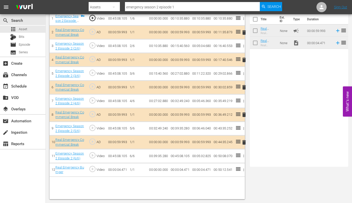
scroll to position [32, 0]
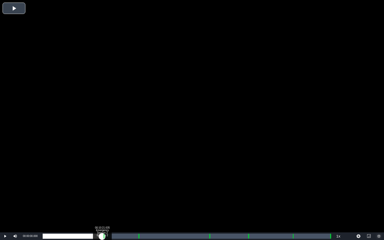
click at [102, 203] on div "Loaded : 0.21% 00:10:21.635 Emergency Season 2 Episode 2 (1/6) 00:00:00.000" at bounding box center [187, 236] width 288 height 5
click at [110, 203] on div "Loaded : 0.00% 00:11:43.988 Emergency Season 2 Episode 2 (2/6) 00:00:00.000 Cue…" at bounding box center [187, 236] width 288 height 5
click at [108, 203] on div "00:10:45.647" at bounding box center [76, 236] width 67 height 5
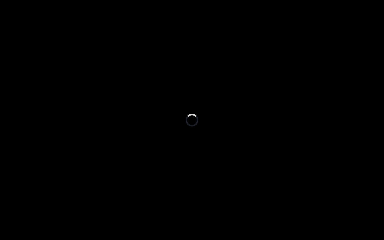
click at [138, 203] on div "Loaded : 23.50% 00:16:33.554 Emergency Season 2 Episode 2 (3/6) 00:10:36.417 Cu…" at bounding box center [187, 236] width 288 height 5
click at [144, 203] on div "Loaded : 9.92% 00:17:39.968 Emergency Season 2 Episode 2 (3/6) 00:00:00.333 Cue…" at bounding box center [187, 236] width 288 height 5
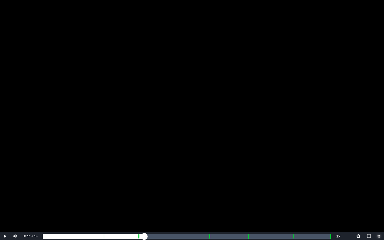
click at [208, 203] on div "Loaded : 34.82% 00:28:52.078 Emergency Season 2 Episode 2 (4/6) 00:15:41.673 Cu…" at bounding box center [187, 236] width 288 height 5
click at [214, 203] on div "Loaded : 60.98% 00:29:58.492 Emergency Season 2 Episode 2 (4/6) 00:00:00.000 Cu…" at bounding box center [187, 236] width 288 height 5
click at [214, 203] on div "00:29:58.492 Emergency Season 2 Episode 2 (4/6)" at bounding box center [214, 236] width 0 height 5
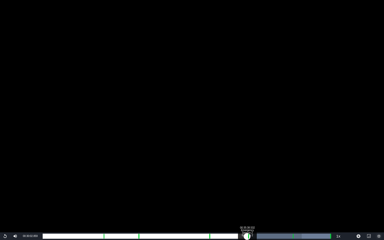
click at [247, 203] on div "Loaded : 100.00% 00:35:38.532 Emergency Season 2 Episode 2 (5/6) 00:00:00.000 C…" at bounding box center [187, 236] width 288 height 5
click at [216, 203] on div "00:27:11.283" at bounding box center [129, 236] width 173 height 5
click at [216, 203] on div "00:27:16.166" at bounding box center [129, 236] width 173 height 5
click at [215, 203] on div "00:27:09.871" at bounding box center [129, 236] width 173 height 5
click at [246, 203] on div "Loaded : 60.10% 00:35:33.219 Emergency Season 2 Episode 2 (5/6) 00:27:05.140 Cu…" at bounding box center [187, 236] width 288 height 5
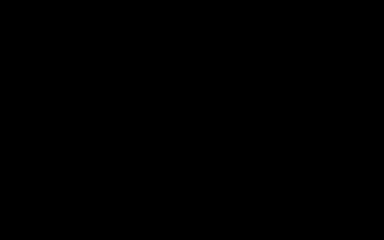
click at [253, 203] on div "Loaded : 9.92% 00:36:44.946 Emergency Season 2 Episode 2 (5/6) 00:00:00.294 Cue…" at bounding box center [187, 236] width 288 height 5
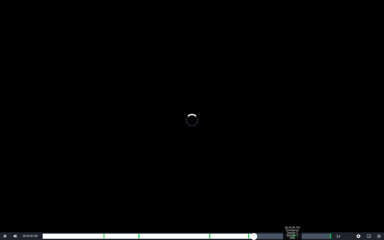
click at [292, 203] on div "Loaded : 72.74% 00:43:28.743 Emergency Season 2 Episode 2 (6/6) 00:32:49.734 Cu…" at bounding box center [187, 236] width 288 height 5
click at [298, 203] on div "00:44:29.844 Emergency Season 2 Episode 2 (6/6)" at bounding box center [298, 236] width 0 height 5
click at [329, 203] on div "Loaded : 87.82% 00:49:59.258 00:39:36.200 Cue Point 6: 00:50:08.070" at bounding box center [187, 236] width 288 height 5
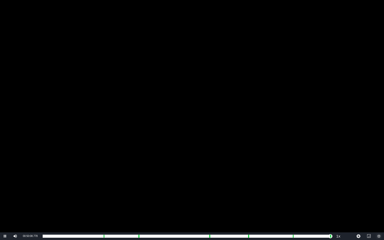
click at [352, 203] on span "Video Player" at bounding box center [379, 236] width 0 height 0
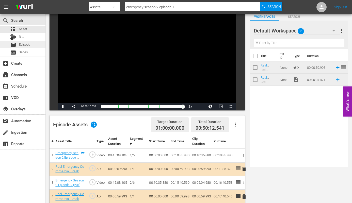
click at [22, 45] on span "Episode" at bounding box center [24, 44] width 11 height 5
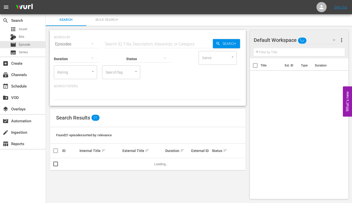
scroll to position [32, 0]
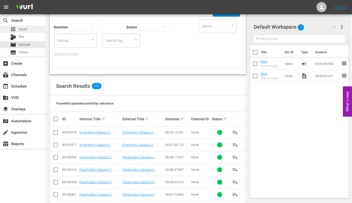
click at [19, 28] on span "Asset" at bounding box center [23, 29] width 8 height 5
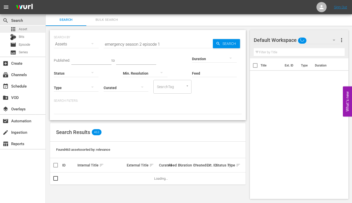
scroll to position [1, 0]
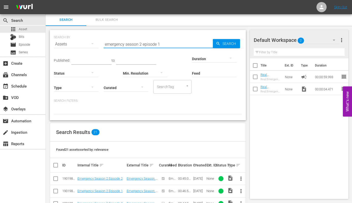
drag, startPoint x: 158, startPoint y: 44, endPoint x: 162, endPoint y: 44, distance: 3.6
click at [162, 44] on input "emergency season 2 episode 1" at bounding box center [158, 44] width 109 height 12
type input "emergency season 2 episode 3"
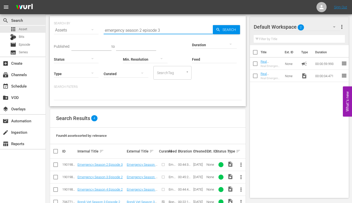
scroll to position [21, 0]
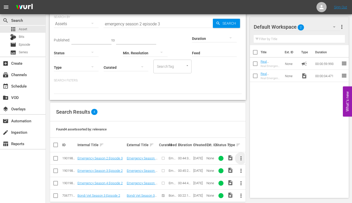
click at [242, 158] on span "more_vert" at bounding box center [241, 158] width 6 height 6
click at [258, 157] on div "Episode" at bounding box center [268, 156] width 35 height 12
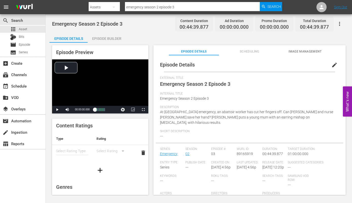
click at [332, 64] on span "edit" at bounding box center [334, 65] width 6 height 6
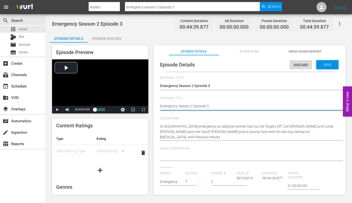
type textarea "Emergency Season 2 Episode 3"
type textarea "Emergency Season 2 Episode 3 -"
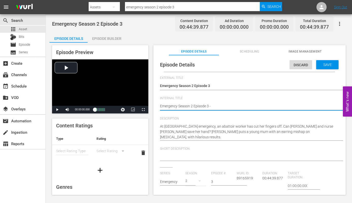
type textarea "Emergency Season 2 Episode 3 -"
type textarea "Emergency Season 2 Episode 3 - A"
type textarea "Emergency Season 2 Episode 3 -"
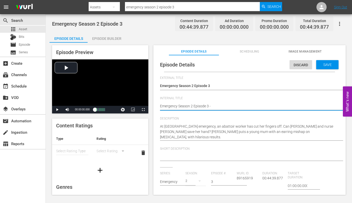
type textarea "Emergency Season 2 Episode 3 - N"
type textarea "Emergency Season 2 Episode 3 - Ni"
type textarea "Emergency Season 2 Episode 3 - Nin"
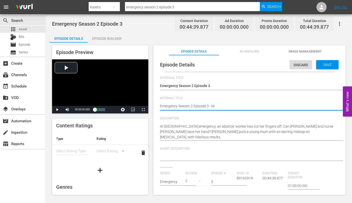
type textarea "Emergency Season 2 Episode 3 - Nin"
type textarea "Emergency Season 2 Episode 3 - Nine"
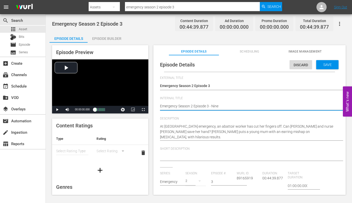
type textarea "Emergency Season 2 Episode 3 - Nine N"
type textarea "Emergency Season 2 Episode 3 - Nine No"
type textarea "Emergency Season 2 Episode 3 - Nine Now"
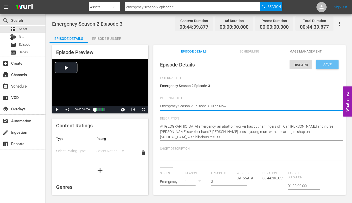
type textarea "Emergency Season 2 Episode 3 - Nine Now"
click at [321, 64] on span "Save" at bounding box center [327, 65] width 16 height 4
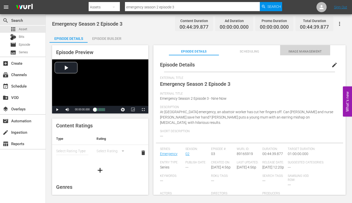
click at [299, 51] on span "Image Management" at bounding box center [305, 51] width 50 height 5
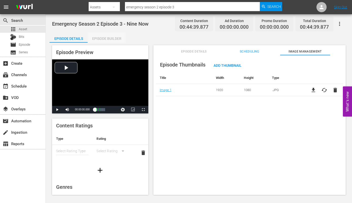
click at [110, 37] on div "Episode Builder" at bounding box center [107, 38] width 38 height 12
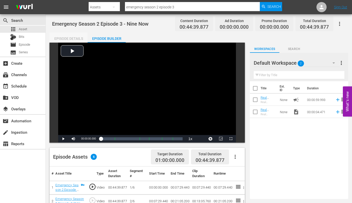
click at [65, 38] on div "Episode Details" at bounding box center [68, 38] width 38 height 12
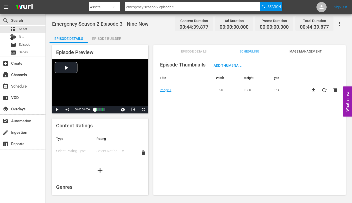
click at [105, 38] on div "Episode Builder" at bounding box center [107, 38] width 38 height 12
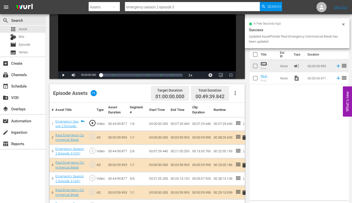
scroll to position [68, 0]
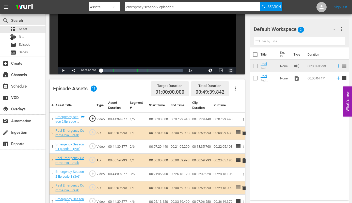
click at [231, 71] on span "Video Player" at bounding box center [231, 71] width 0 height 0
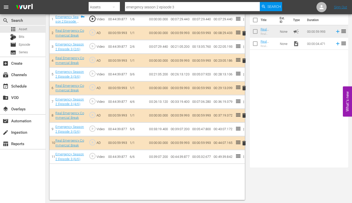
scroll to position [32, 0]
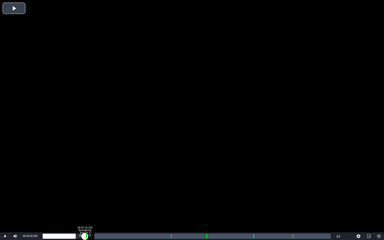
click at [85, 203] on div "Loaded : 0.22% 00:07:16.202 Emergency Season 2 Episode 3 (1/6) 00:00:00.000" at bounding box center [187, 236] width 288 height 5
click at [91, 203] on div "Loaded : 19.05% 00:08:24.523 Emergency Season 2 Episode 3 (2/6) 00:00:00.000 Cu…" at bounding box center [187, 236] width 288 height 5
click at [91, 203] on div "Loaded : 29.91% 00:08:24.523 Emergency Season 2 Episode 3 (2/6) 00:00:12.095 Cu…" at bounding box center [187, 236] width 288 height 5
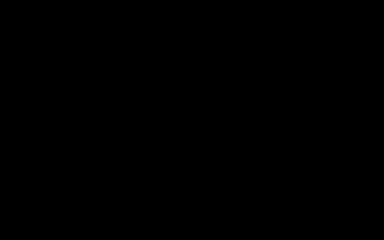
click at [170, 203] on div "Loaded : 17.03% 00:21:53.863 Emergency Season 2 Episode 3 (3/6) 00:07:30.212 Cu…" at bounding box center [187, 236] width 288 height 5
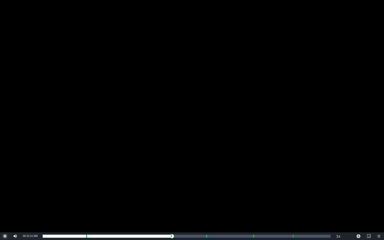
click at [5, 203] on span "Video Player" at bounding box center [5, 236] width 0 height 0
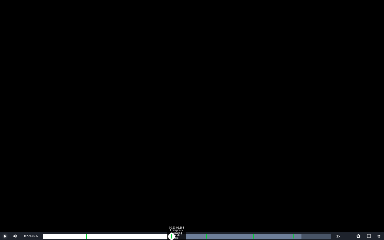
click at [176, 203] on div "Loaded : 89.86% 00:23:02.184 Emergency Season 2 Episode 3 (3/6) 00:00:09.412 Cu…" at bounding box center [187, 236] width 288 height 5
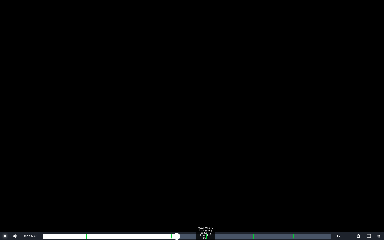
click at [205, 203] on div "00:28:04.372 Emergency Season 2 Episode 3 (4/6)" at bounding box center [205, 236] width 0 height 5
click at [212, 203] on div "Loaded : 19.74% 00:29:12.693 Emergency Season 2 Episode 3 (4/6) 00:00:01.218 Cu…" at bounding box center [187, 236] width 288 height 5
click at [252, 203] on div "Loaded : 59.16% 00:36:10.502 Emergency Season 2 Episode 3 (5/6) 00:26:13.918 Cu…" at bounding box center [187, 236] width 288 height 5
click at [258, 203] on div "Loaded : 19.74% 00:37:13.567 Emergency Season 2 Episode 3 (5/6) 00:00:04.126 Cu…" at bounding box center [187, 236] width 288 height 5
click at [291, 203] on div "Loaded : 75.30% 00:42:52.544 Emergency Season 2 Episode 3 (6/6) 00:33:20.639 Cu…" at bounding box center [187, 236] width 288 height 5
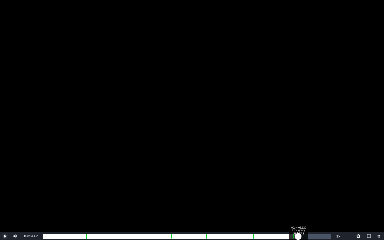
click at [298, 203] on div "Loaded : 19.74% 00:44:06.120 Emergency Season 2 Episode 3 (6/6) 00:00:00.446 Cu…" at bounding box center [187, 236] width 288 height 5
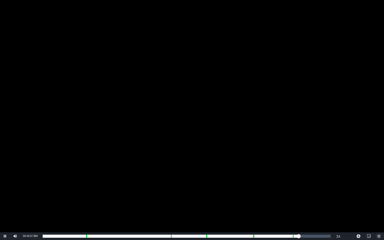
click at [352, 203] on span "Video Player" at bounding box center [379, 236] width 0 height 0
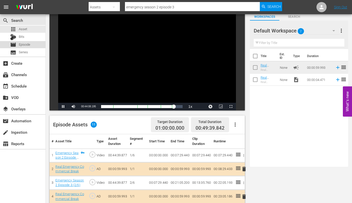
click at [22, 45] on span "Episode" at bounding box center [24, 44] width 11 height 5
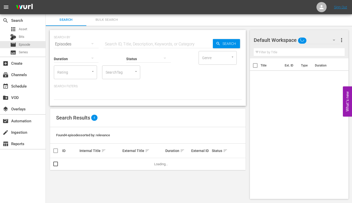
scroll to position [32, 0]
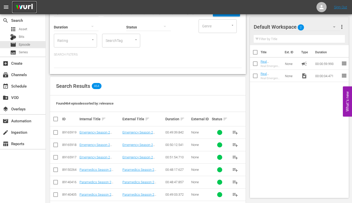
click at [21, 8] on img at bounding box center [24, 7] width 24 height 12
